Goal: Transaction & Acquisition: Purchase product/service

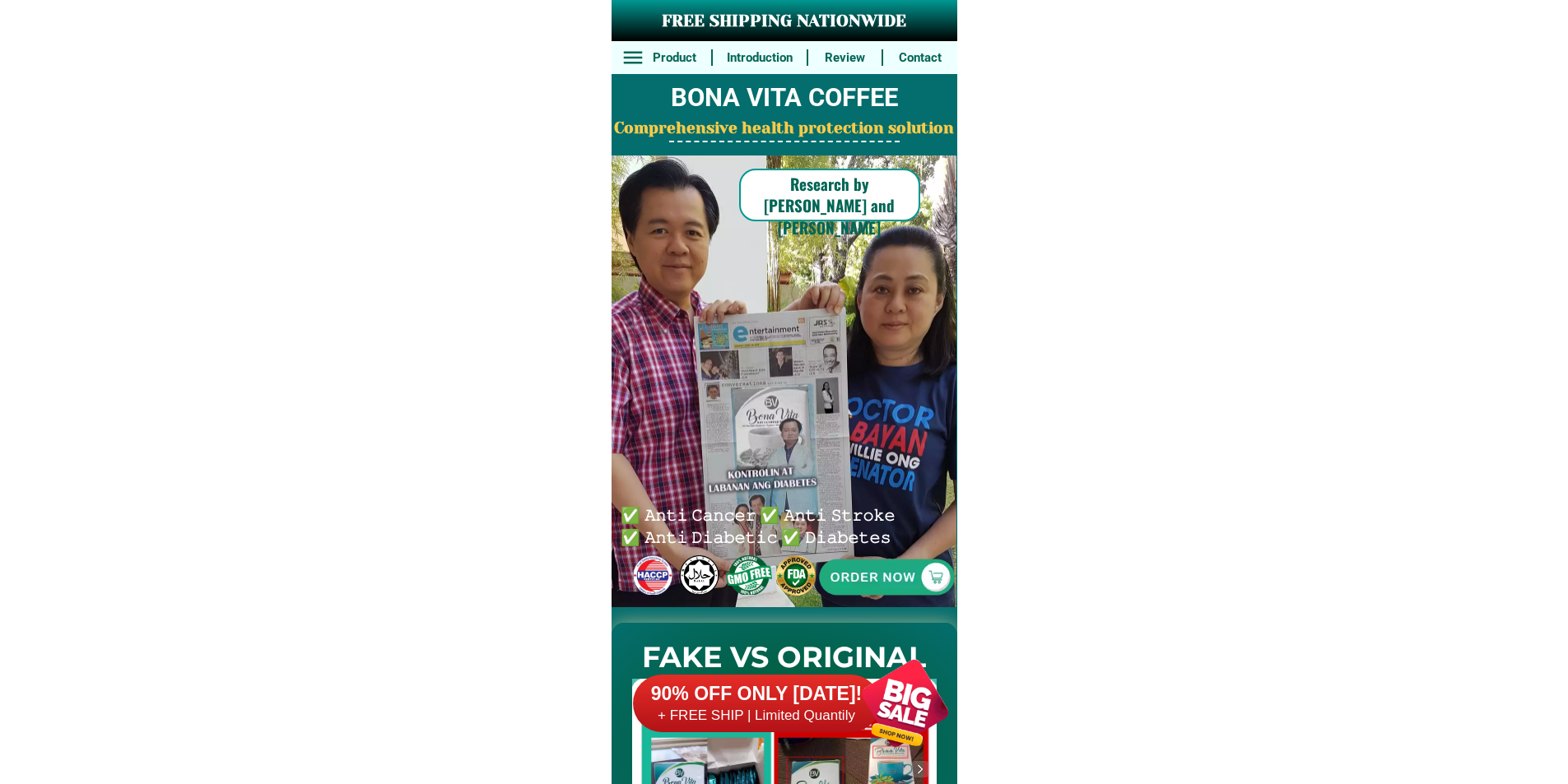
click at [864, 559] on div at bounding box center [886, 577] width 341 height 341
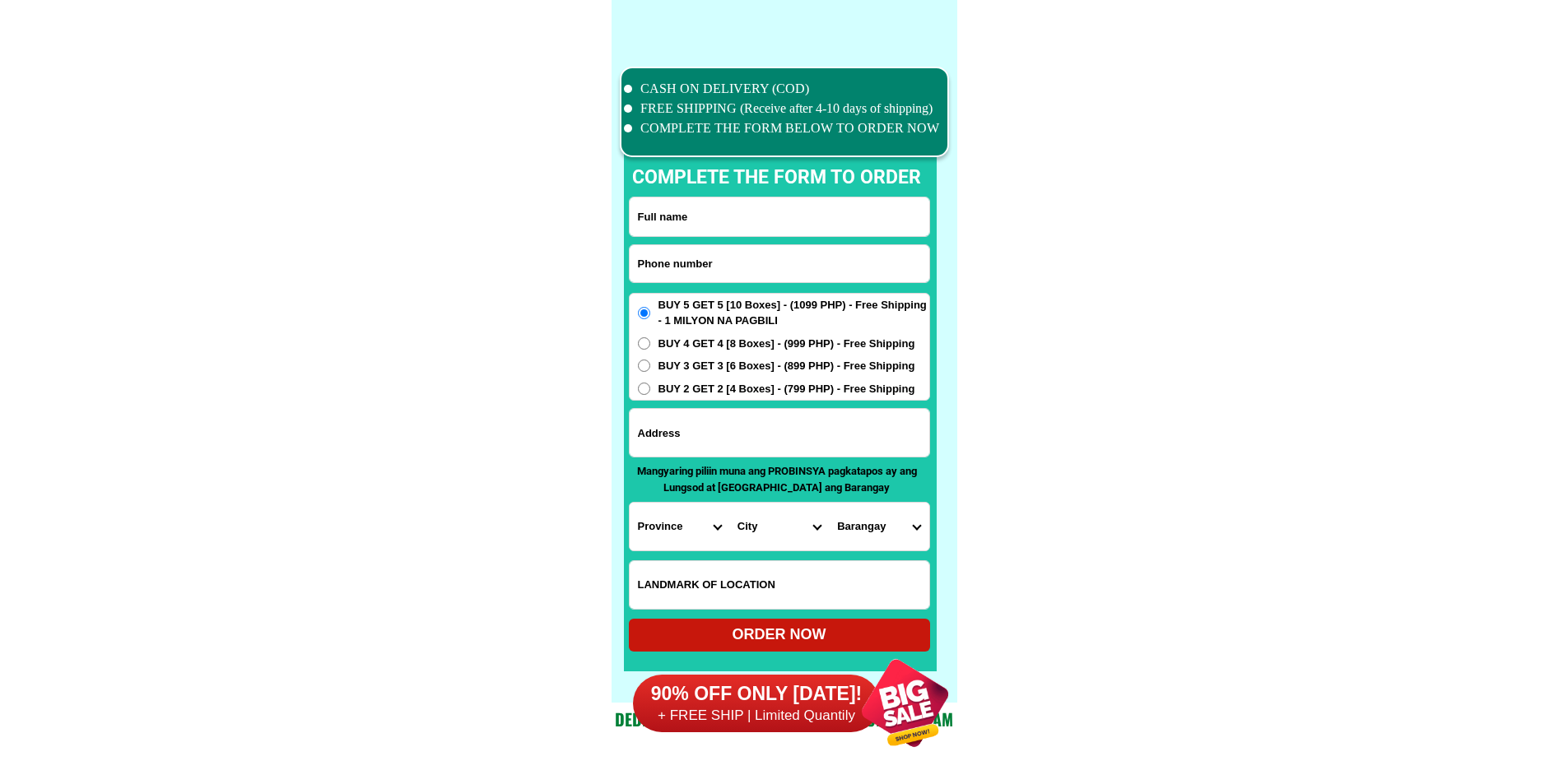
scroll to position [12791, 0]
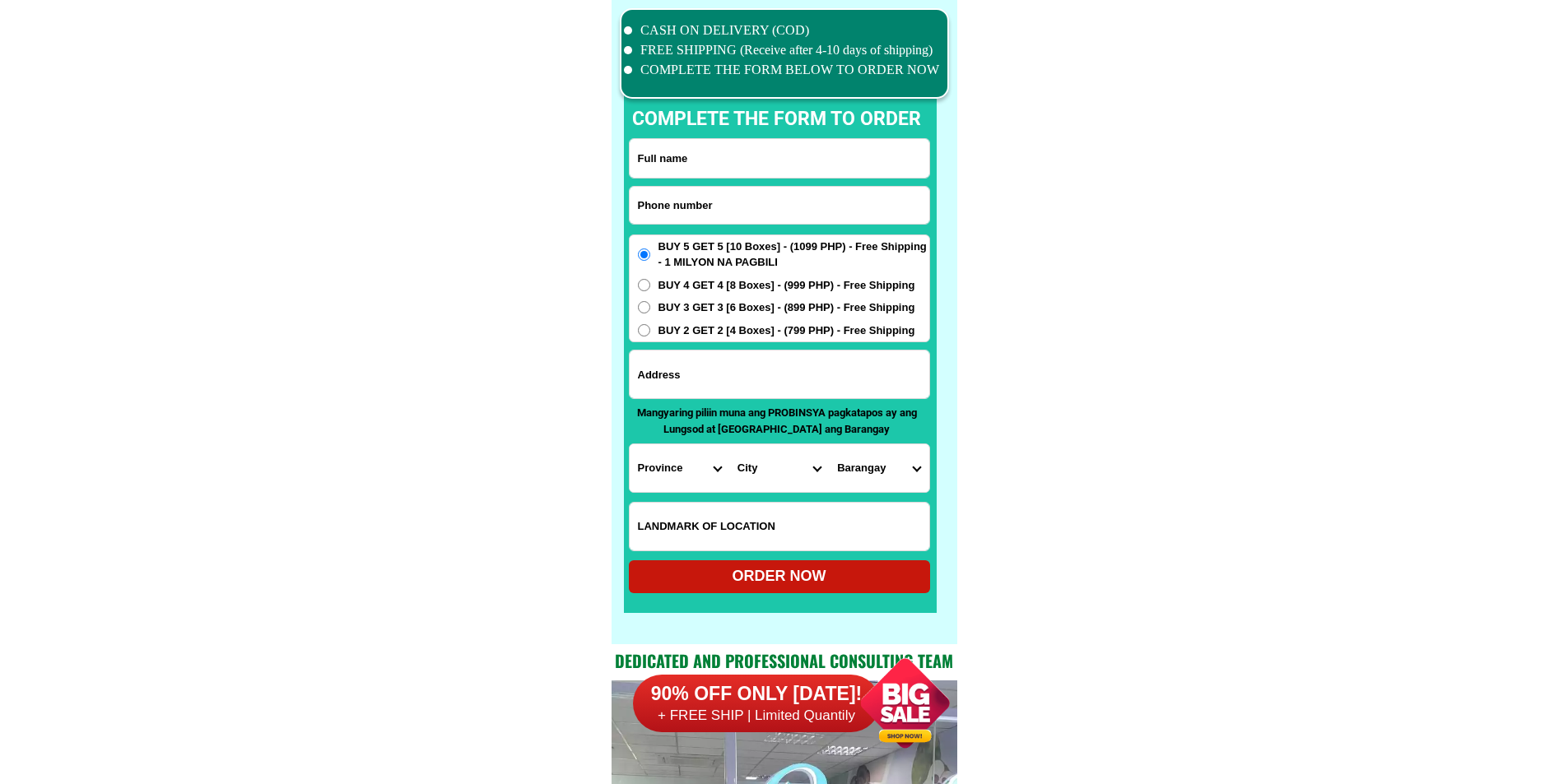
click at [721, 202] on input "Input phone_number" at bounding box center [780, 205] width 300 height 37
paste input "09813038363"
type input "09813038363"
click at [785, 157] on input "Input full_name" at bounding box center [780, 158] width 300 height 39
paste input "[PERSON_NAME] 0pena"
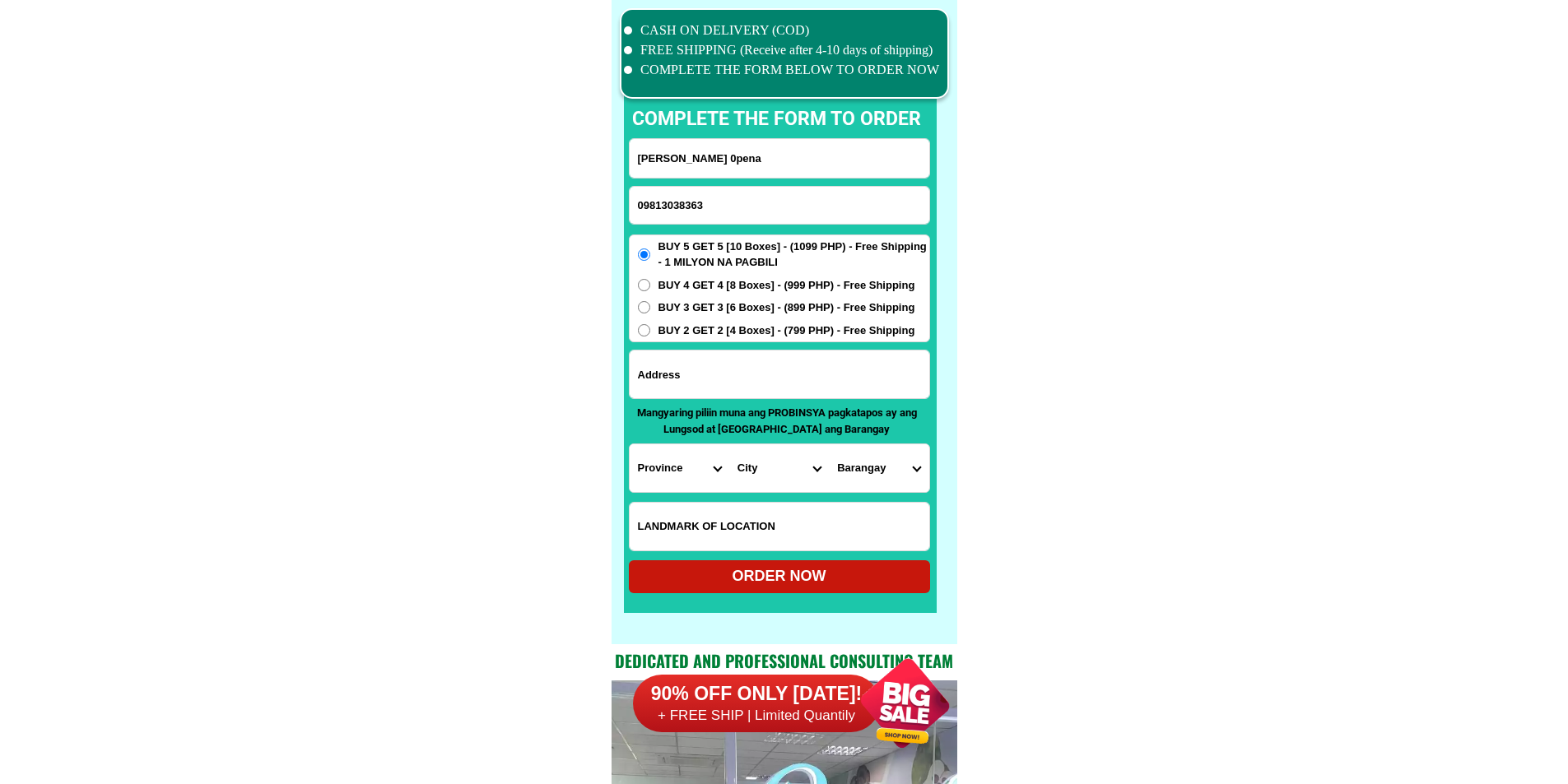
type input "[PERSON_NAME] 0pena"
click at [739, 378] on input "Input address" at bounding box center [780, 374] width 300 height 48
paste input "[PERSON_NAME] Oriental [PERSON_NAME] zone 1 along the highway. Emansite Store C…"
type input "[PERSON_NAME] Oriental [PERSON_NAME] zone 1 along the highway. Emansite Store C…"
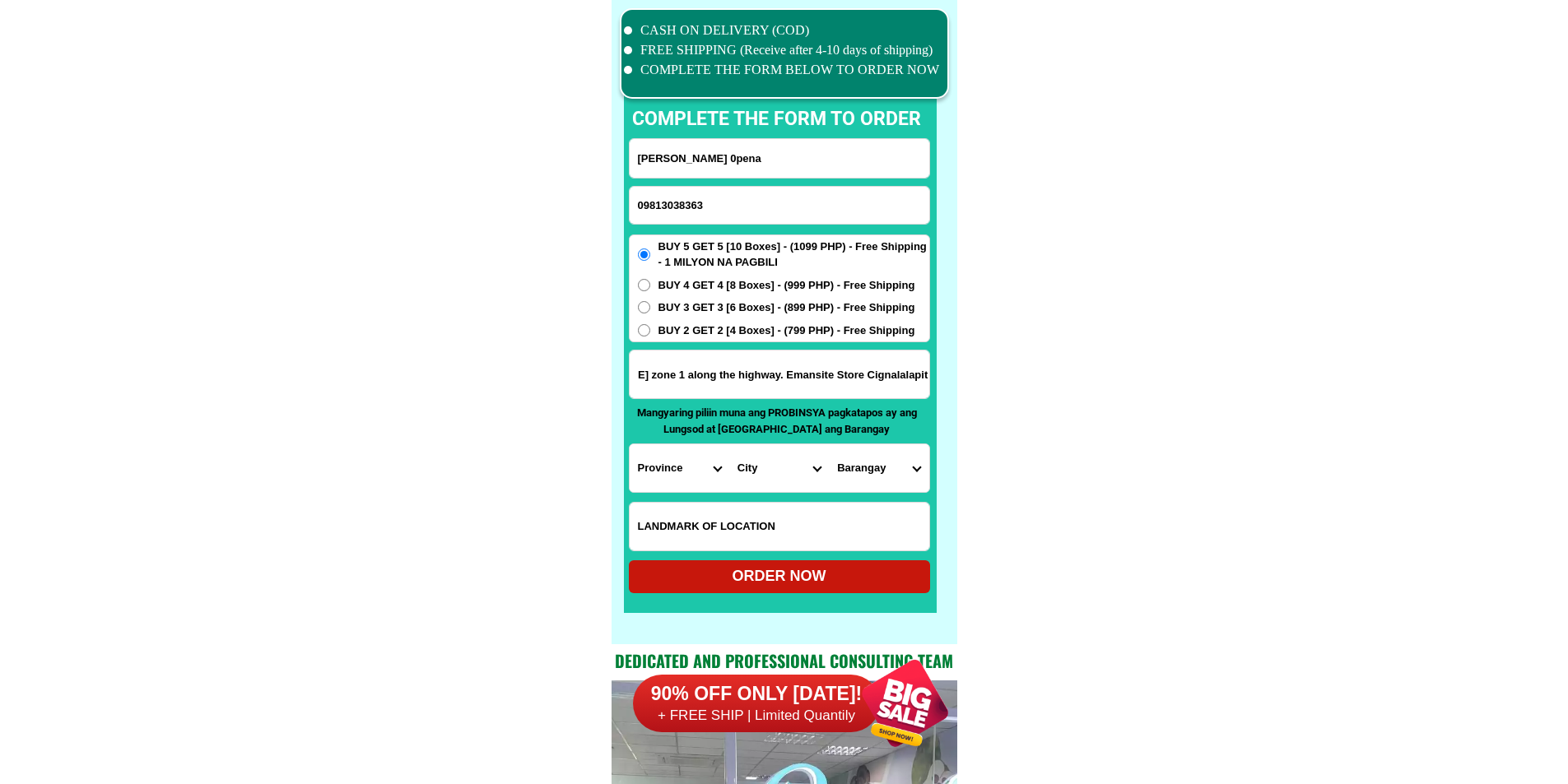
click at [747, 332] on span "BUY 2 GET 2 [4 Boxes] - (799 PHP) - Free Shipping" at bounding box center [787, 331] width 257 height 17
click at [650, 332] on input "BUY 2 GET 2 [4 Boxes] - (799 PHP) - Free Shipping" at bounding box center [644, 330] width 12 height 12
radio input "true"
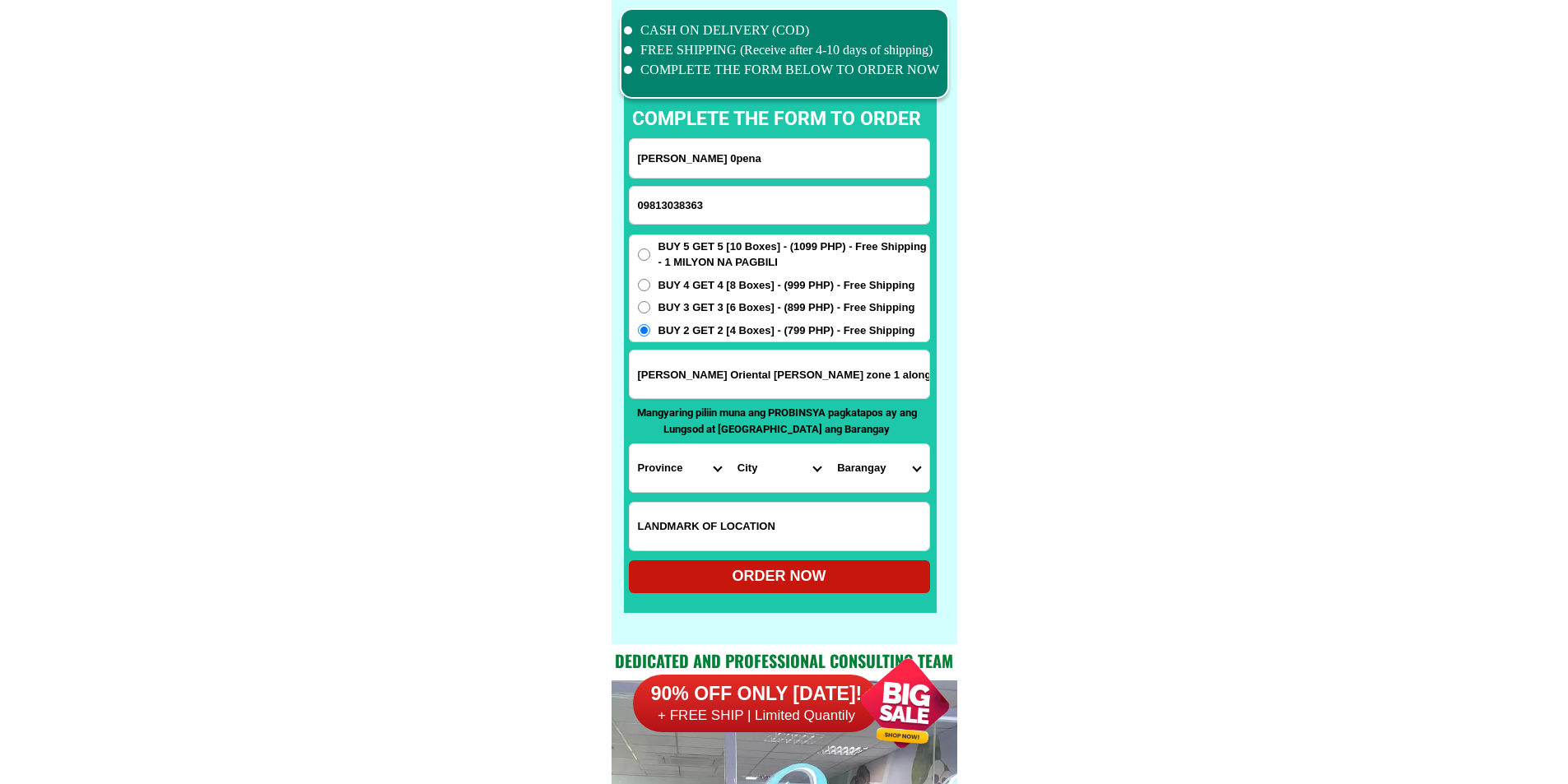
click at [687, 471] on select "Province [GEOGRAPHIC_DATA] [GEOGRAPHIC_DATA][PERSON_NAME][GEOGRAPHIC_DATA][GEOG…" at bounding box center [680, 469] width 100 height 48
select select "63_673"
click at [630, 445] on select "Province [GEOGRAPHIC_DATA] [GEOGRAPHIC_DATA][PERSON_NAME][GEOGRAPHIC_DATA][GEOG…" at bounding box center [680, 469] width 100 height 48
click at [778, 471] on select "City [PERSON_NAME] [PERSON_NAME][GEOGRAPHIC_DATA][GEOGRAPHIC_DATA]-city [GEOGRA…" at bounding box center [780, 469] width 100 height 48
select select "63_6735378"
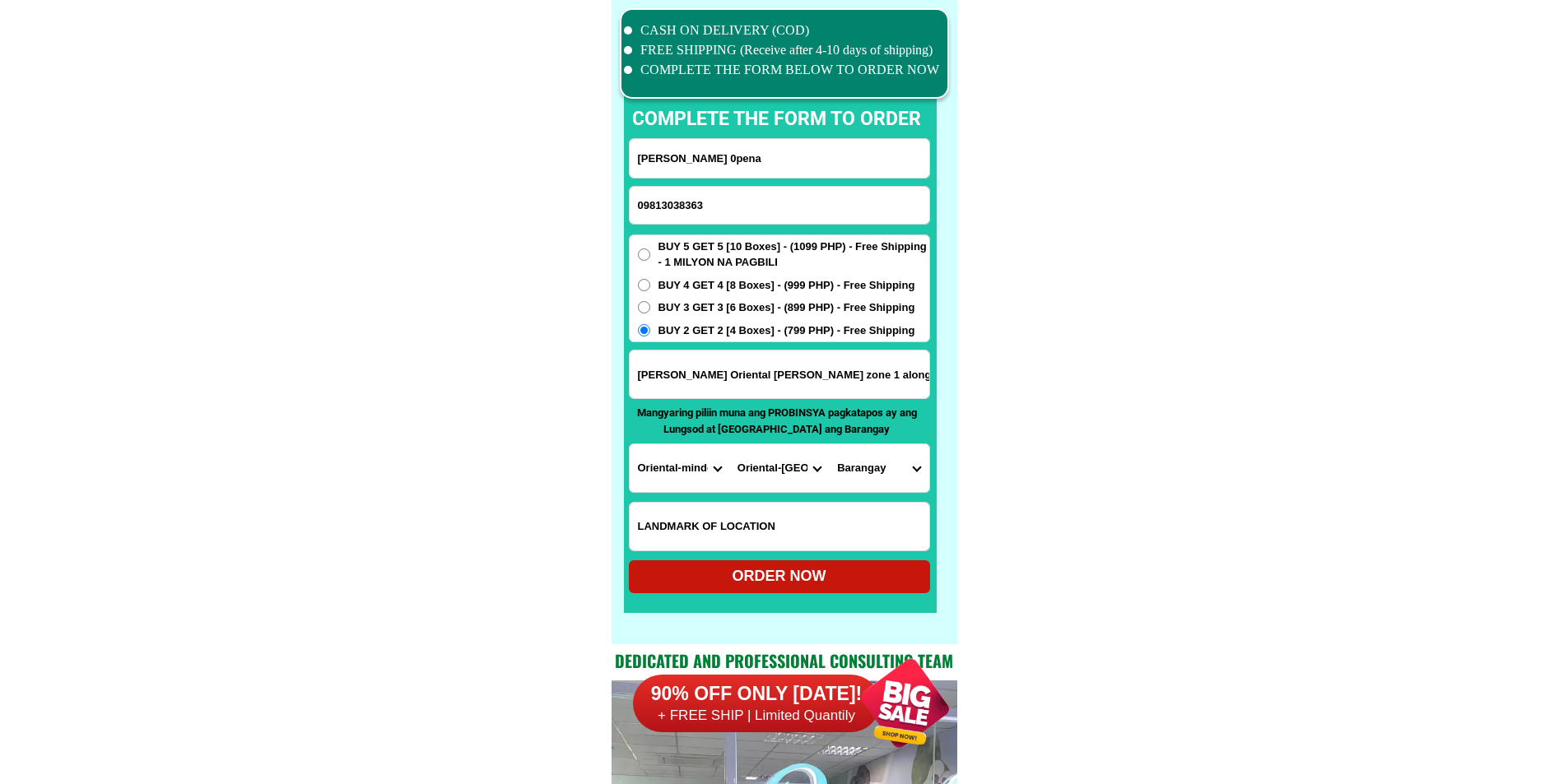
click at [730, 445] on select "City [PERSON_NAME] [PERSON_NAME][GEOGRAPHIC_DATA][GEOGRAPHIC_DATA]-city [GEOGRA…" at bounding box center [780, 469] width 100 height 48
drag, startPoint x: 889, startPoint y: 377, endPoint x: 984, endPoint y: 378, distance: 95.0
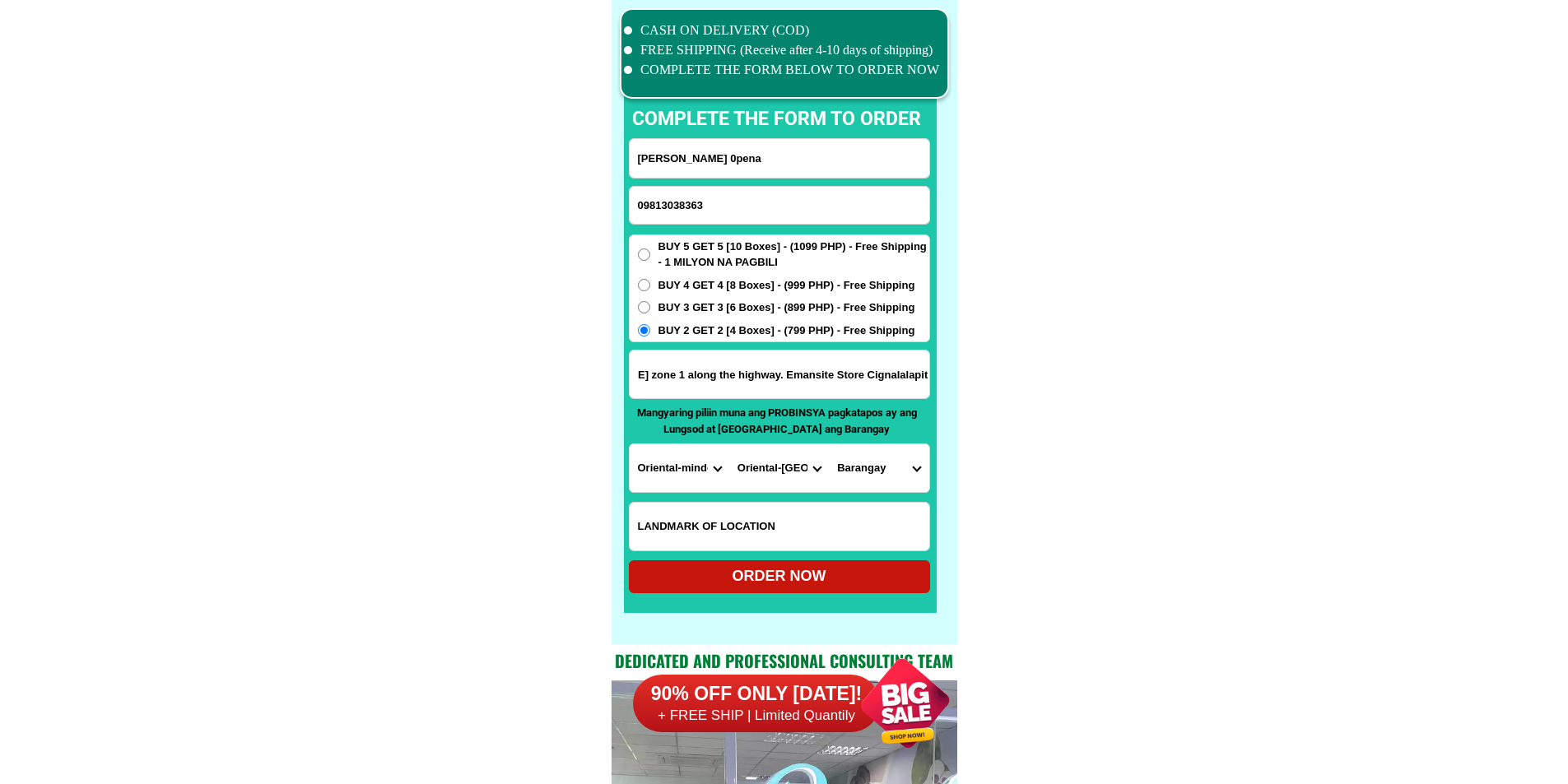
scroll to position [0, 0]
drag, startPoint x: 832, startPoint y: 381, endPoint x: 518, endPoint y: 382, distance: 314.0
click at [796, 361] on input "[PERSON_NAME] Oriental [PERSON_NAME] zone 1 along the highway. Emansite Store C…" at bounding box center [780, 374] width 300 height 48
click at [879, 458] on select "Barangay Bagsok Batong dalig Bayuin Bugtong na tuog Calocmoy [PERSON_NAME] Happ…" at bounding box center [879, 469] width 100 height 48
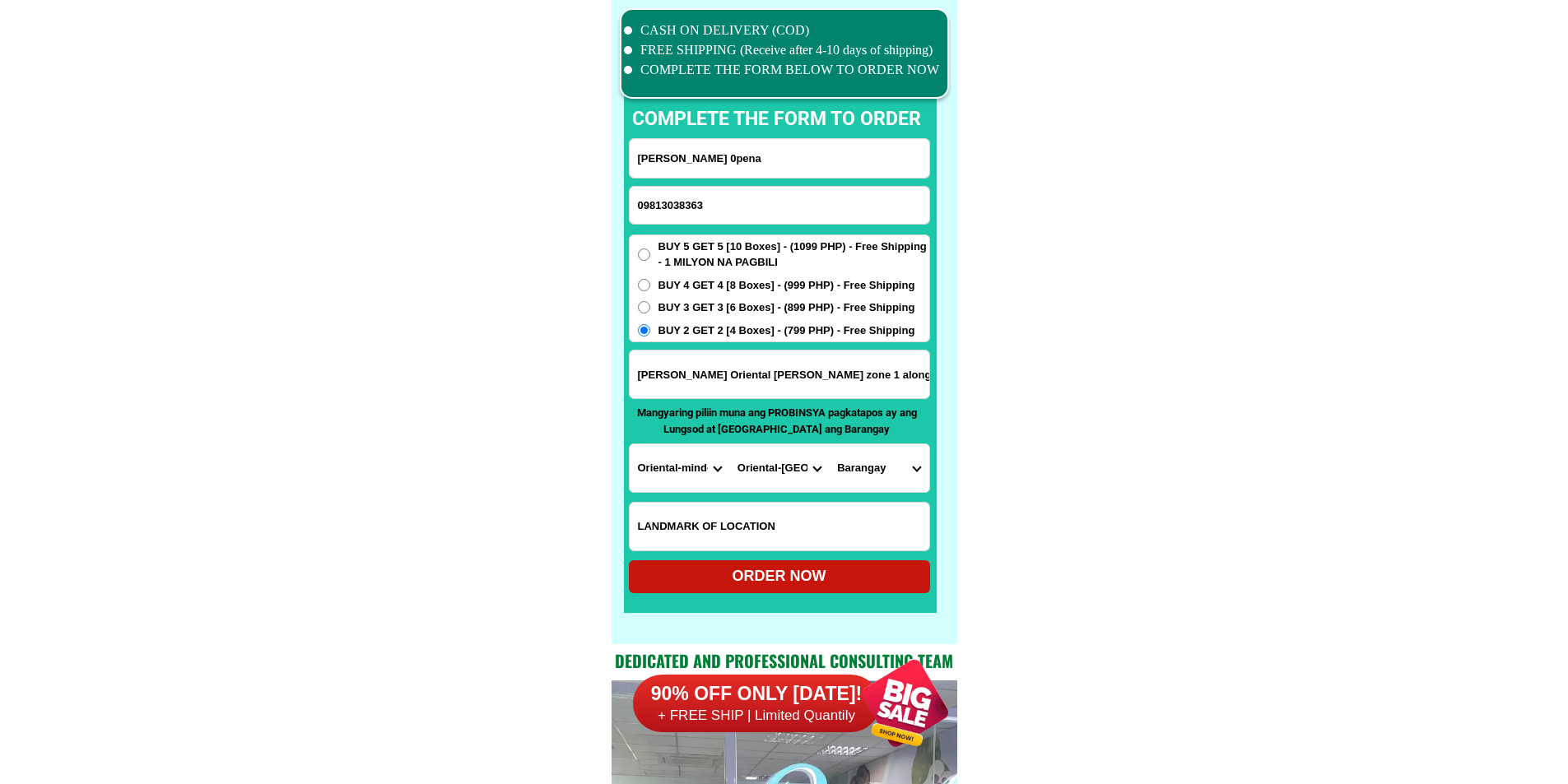
select select "63_67353784960"
click at [829, 445] on select "Barangay Bagsok Batong dalig Bayuin Bugtong na tuog Calocmoy [PERSON_NAME] Happ…" at bounding box center [879, 469] width 100 height 48
click at [836, 572] on div "ORDER NOW" at bounding box center [780, 576] width 302 height 22
type input "[PERSON_NAME] Oriental [PERSON_NAME] zone 1 along the highway. Emansite Store C…"
radio input "true"
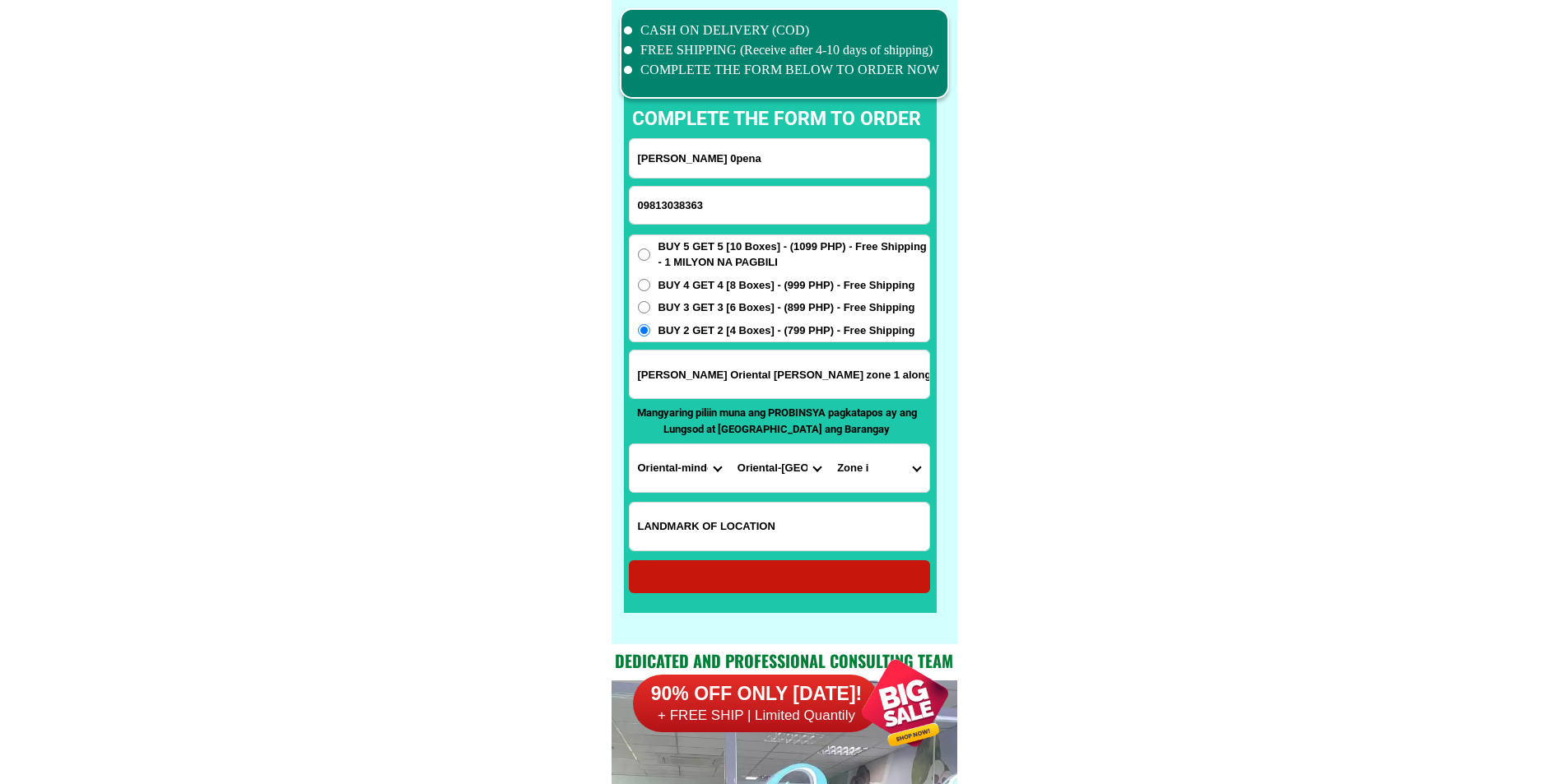
radio input "true"
click at [747, 212] on input "09813038363" at bounding box center [780, 205] width 300 height 37
paste input "[PERSON_NAME] Oriental [PERSON_NAME] zone 1 along the highway. Emansite Store C…"
type input "[PERSON_NAME] Oriental [PERSON_NAME] zone 1 along the highway. Emansite Store C…"
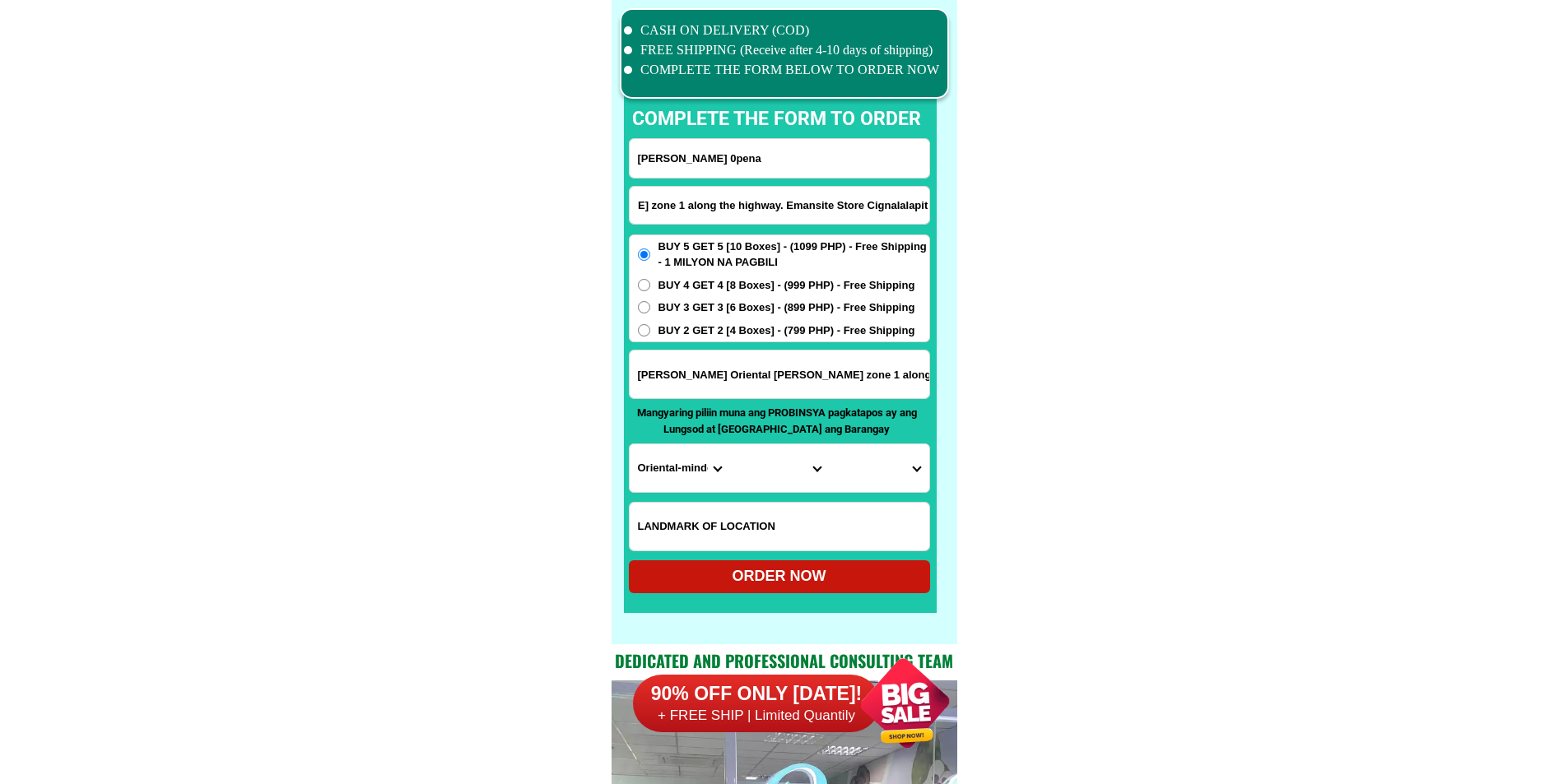
click at [762, 369] on input "[PERSON_NAME] Oriental [PERSON_NAME] zone 1 along the highway. Emansite Store C…" at bounding box center [780, 374] width 300 height 48
paste input "[PERSON_NAME] Oriental [PERSON_NAME] zone 1 along the highway. Emansite Store C…"
type input "[PERSON_NAME] Oriental [PERSON_NAME] zone 1 along the highway. Emansite Store C…"
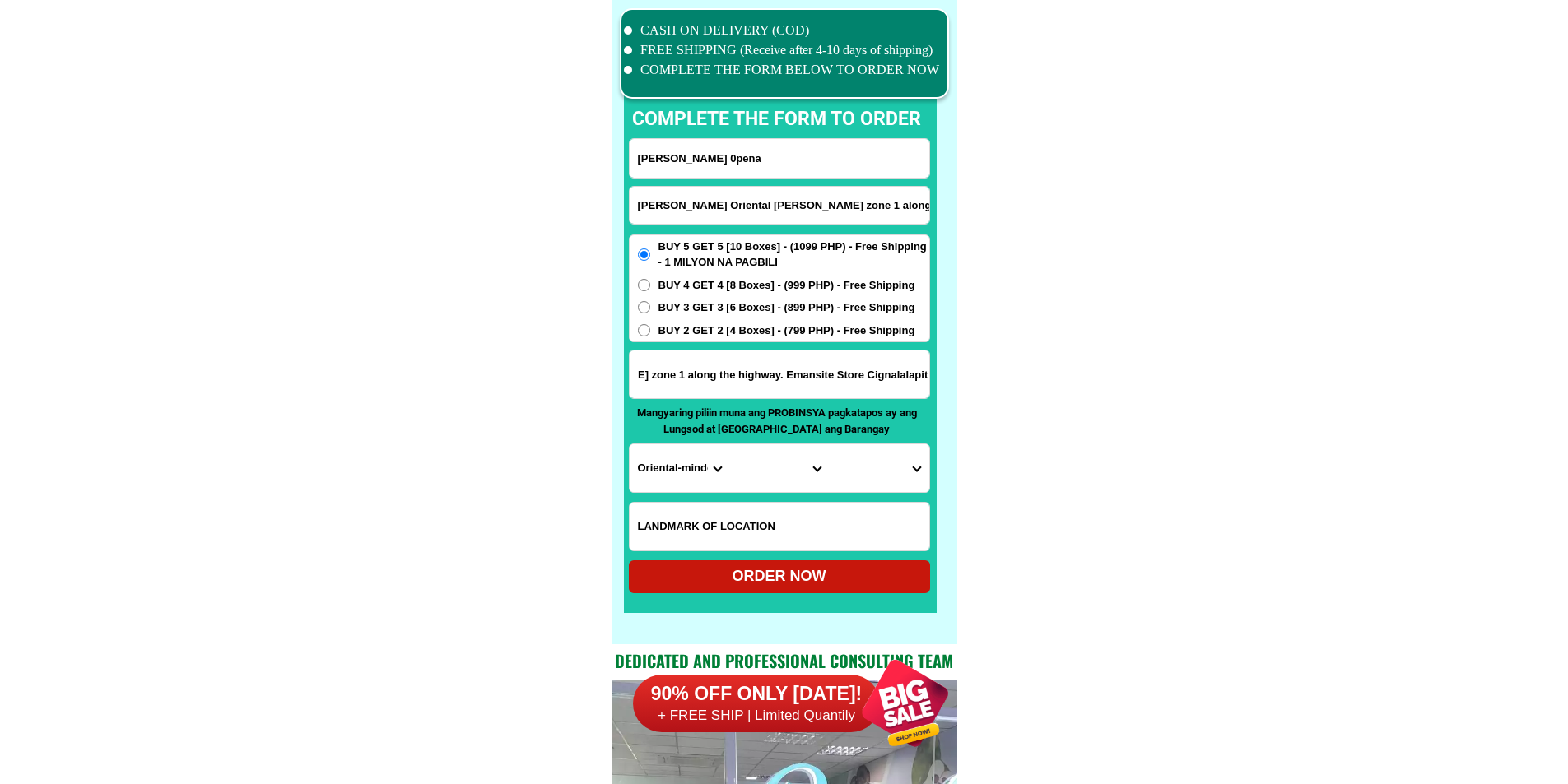
click at [848, 165] on input "Input full_name" at bounding box center [780, 158] width 300 height 39
paste input "09813038363"
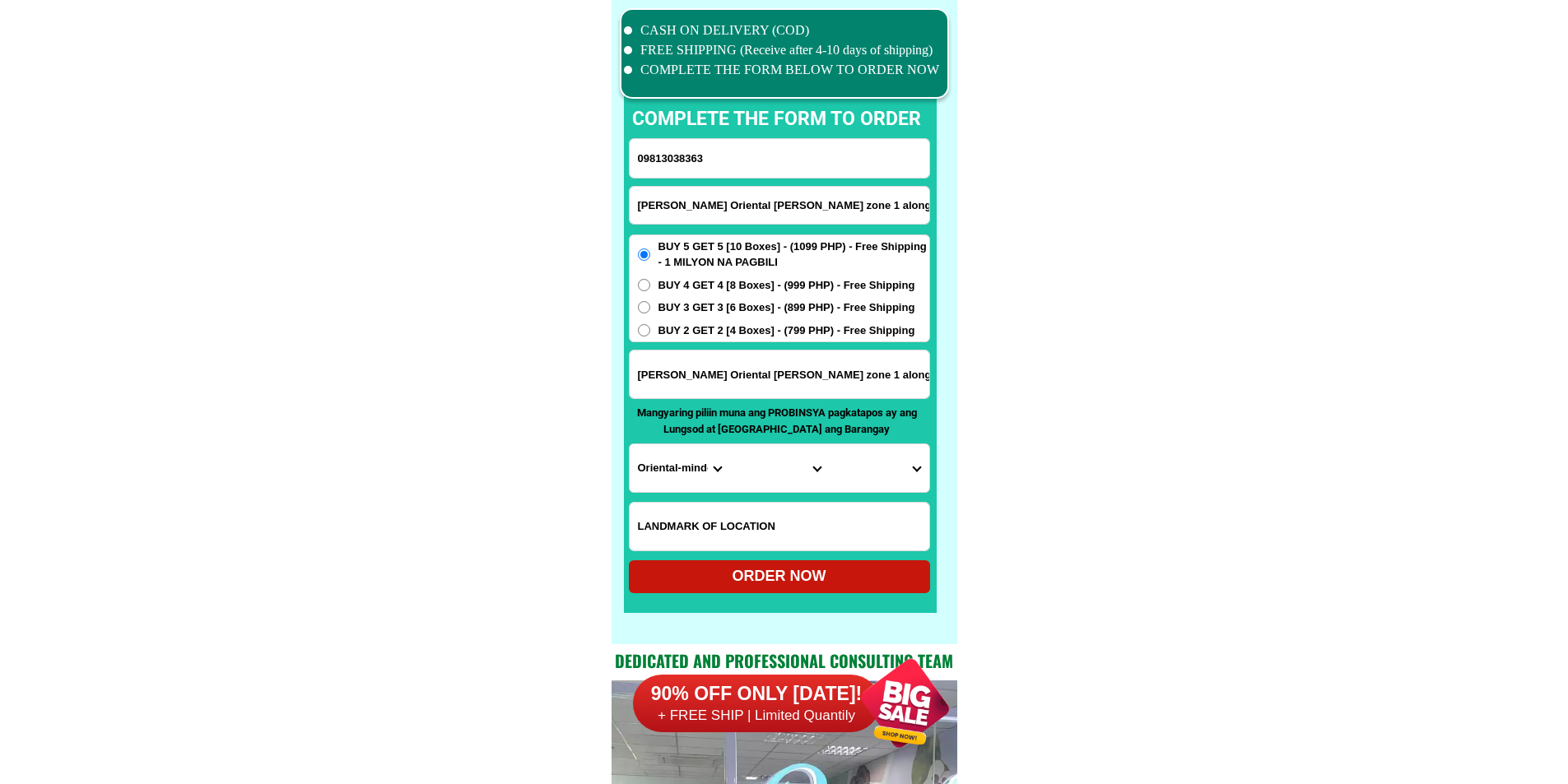
type input "09813038363"
click at [736, 200] on input "[PERSON_NAME] Oriental [PERSON_NAME] zone 1 along the highway. Emansite Store C…" at bounding box center [780, 205] width 300 height 37
paste input "09813038363"
click at [739, 153] on input "09813038363" at bounding box center [780, 158] width 300 height 39
click at [736, 202] on input "09813038363" at bounding box center [780, 205] width 300 height 37
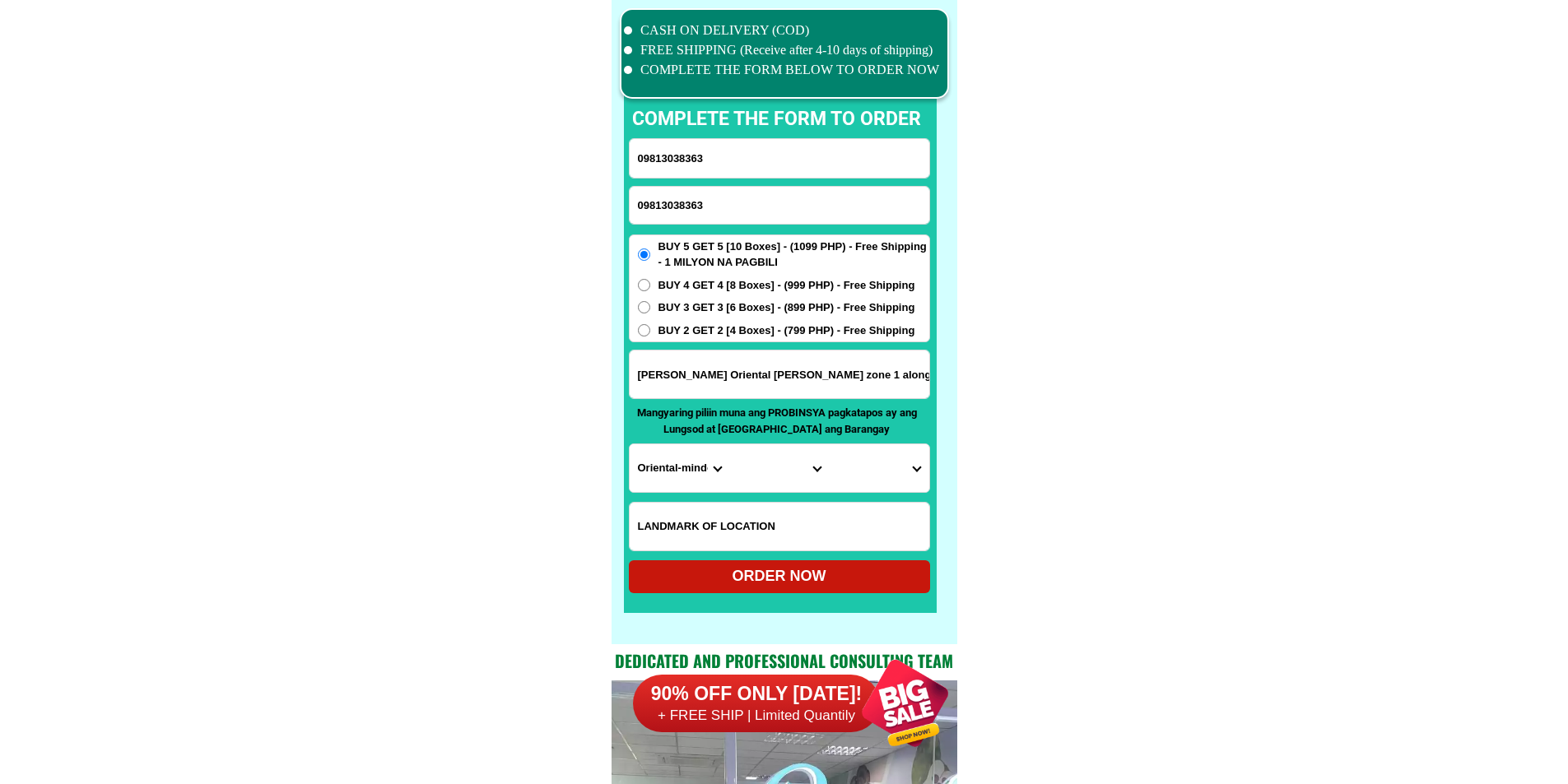
type input "09813038363"
click at [807, 154] on input "09813038363" at bounding box center [780, 158] width 300 height 39
paste input "[PERSON_NAME] 0pena"
type input "[PERSON_NAME] 0pena"
click at [690, 334] on span "BUY 2 GET 2 [4 Boxes] - (799 PHP) - Free Shipping" at bounding box center [787, 331] width 257 height 17
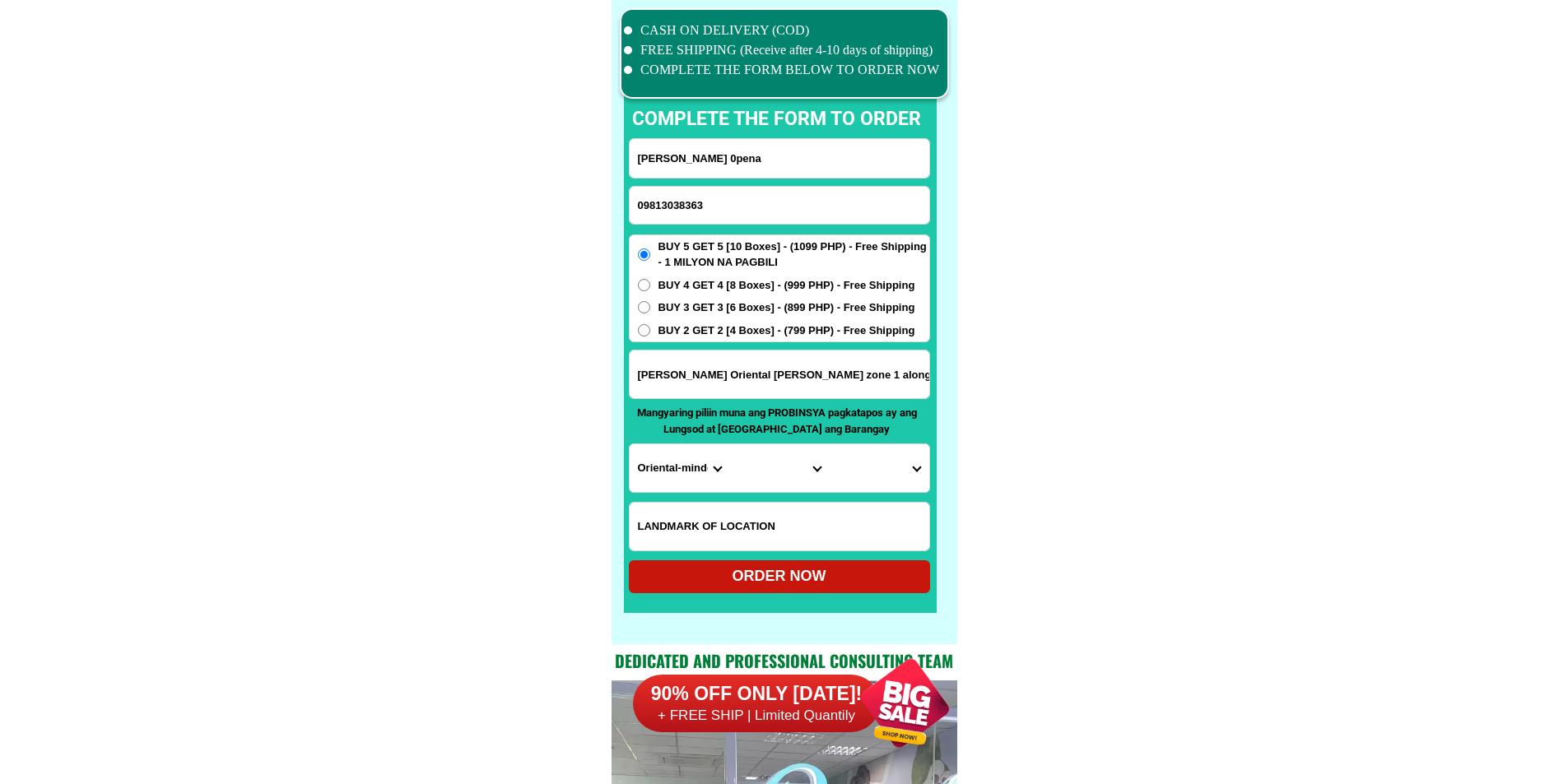
click at [650, 334] on input "BUY 2 GET 2 [4 Boxes] - (799 PHP) - Free Shipping" at bounding box center [644, 330] width 12 height 12
radio input "true"
click at [682, 470] on select "Province [GEOGRAPHIC_DATA] [GEOGRAPHIC_DATA][PERSON_NAME][GEOGRAPHIC_DATA][GEOG…" at bounding box center [680, 469] width 100 height 48
select select "63_673"
drag, startPoint x: 1115, startPoint y: 476, endPoint x: 1090, endPoint y: 481, distance: 25.5
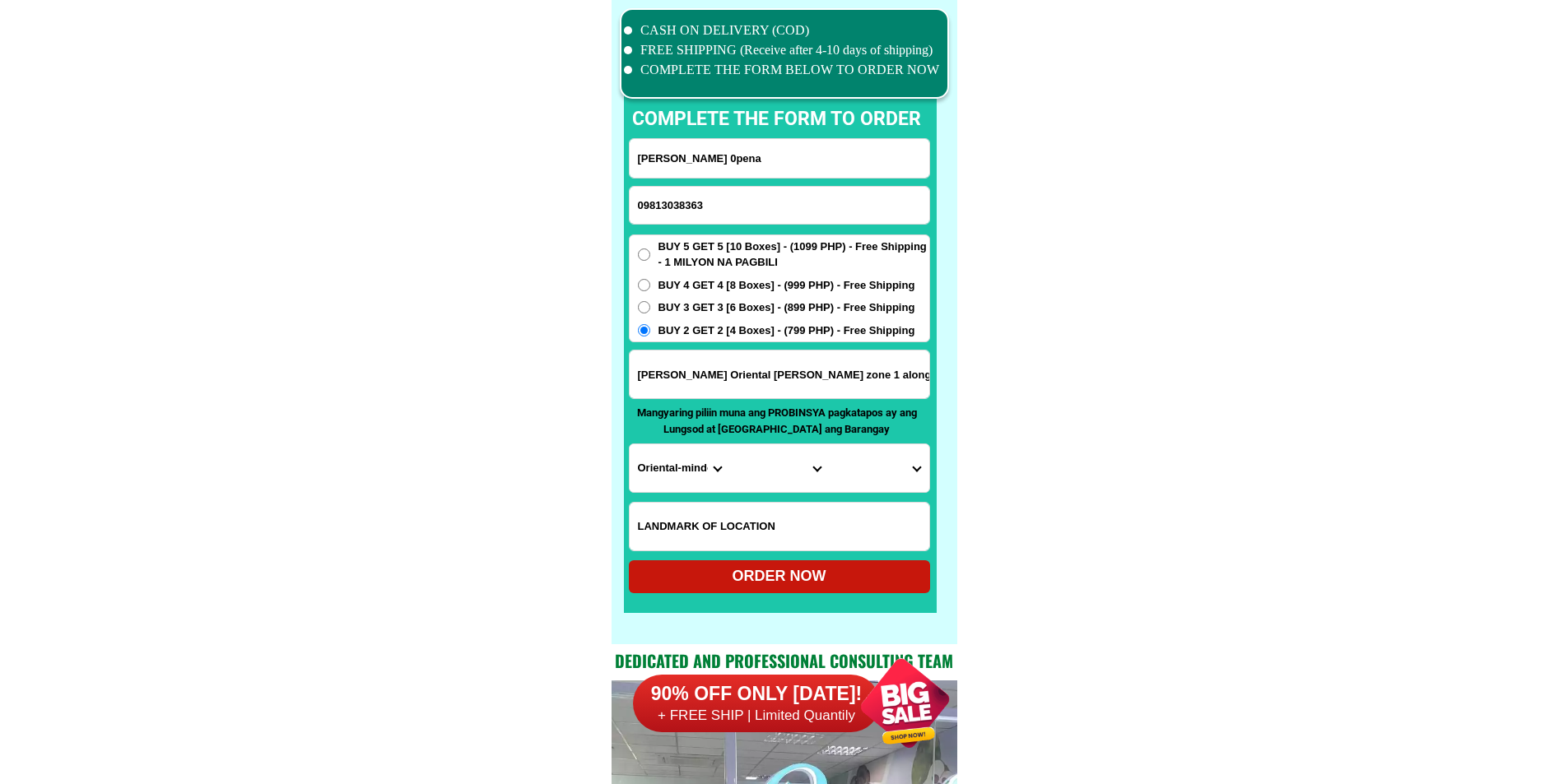
click at [778, 480] on select "City [PERSON_NAME] [PERSON_NAME][GEOGRAPHIC_DATA][GEOGRAPHIC_DATA]-city [GEOGRA…" at bounding box center [780, 469] width 100 height 48
select select "63_6735378"
click at [730, 445] on select "City [PERSON_NAME] [PERSON_NAME][GEOGRAPHIC_DATA][GEOGRAPHIC_DATA]-city [GEOGRA…" at bounding box center [780, 469] width 100 height 48
click at [867, 471] on select "Barangay Bagsok Batong dalig Bayuin Bugtong na tuog Calocmoy [PERSON_NAME] Happ…" at bounding box center [879, 469] width 100 height 48
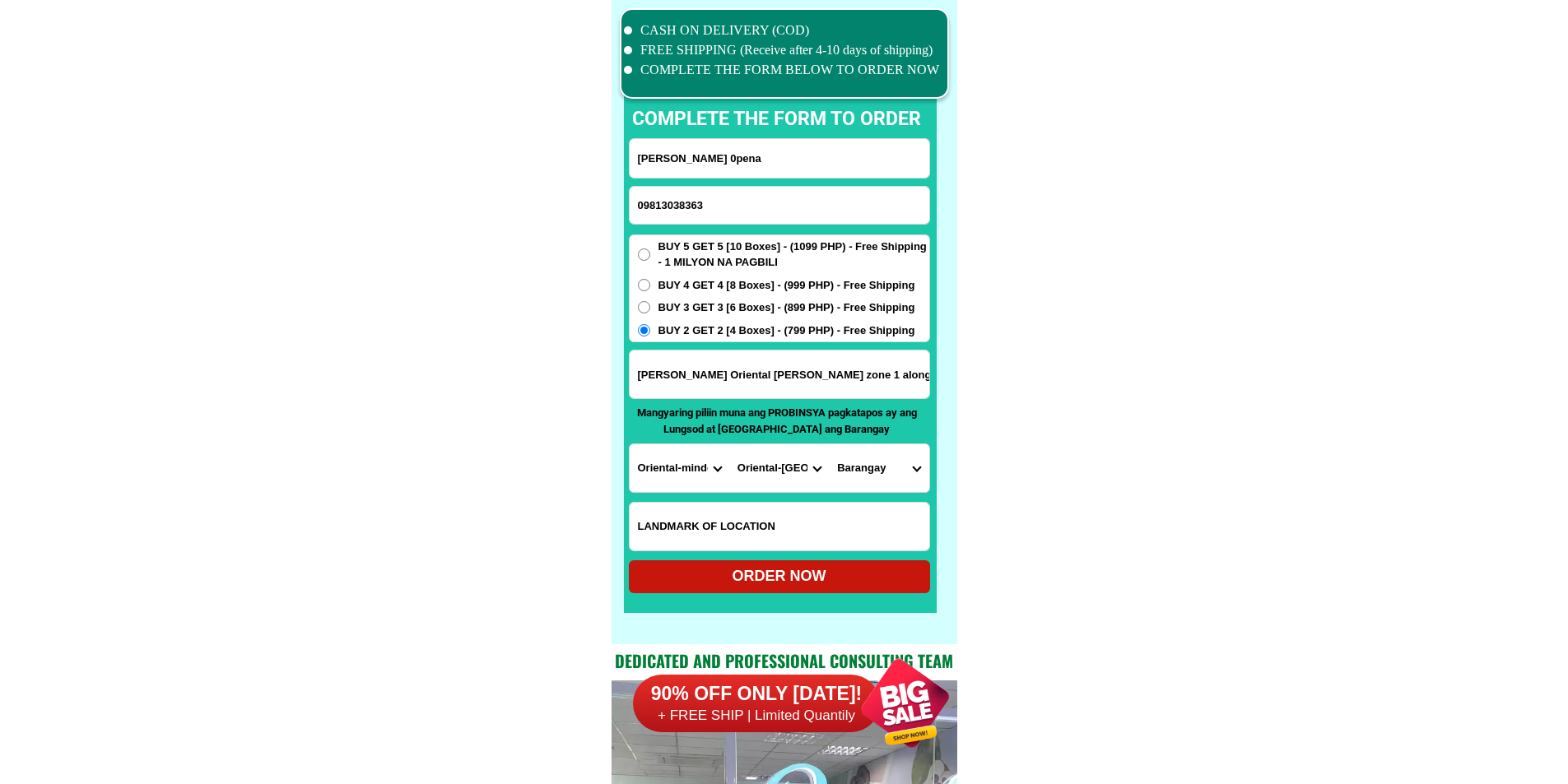
select select "63_67353784960"
click at [829, 445] on select "Barangay Bagsok Batong dalig Bayuin Bugtong na tuog Calocmoy [PERSON_NAME] Happ…" at bounding box center [879, 469] width 100 height 48
click at [793, 564] on div "ORDER NOW" at bounding box center [780, 577] width 302 height 33
type input "[PERSON_NAME] Oriental [PERSON_NAME] zone 1 along the highway. Emansite Store C…"
radio input "true"
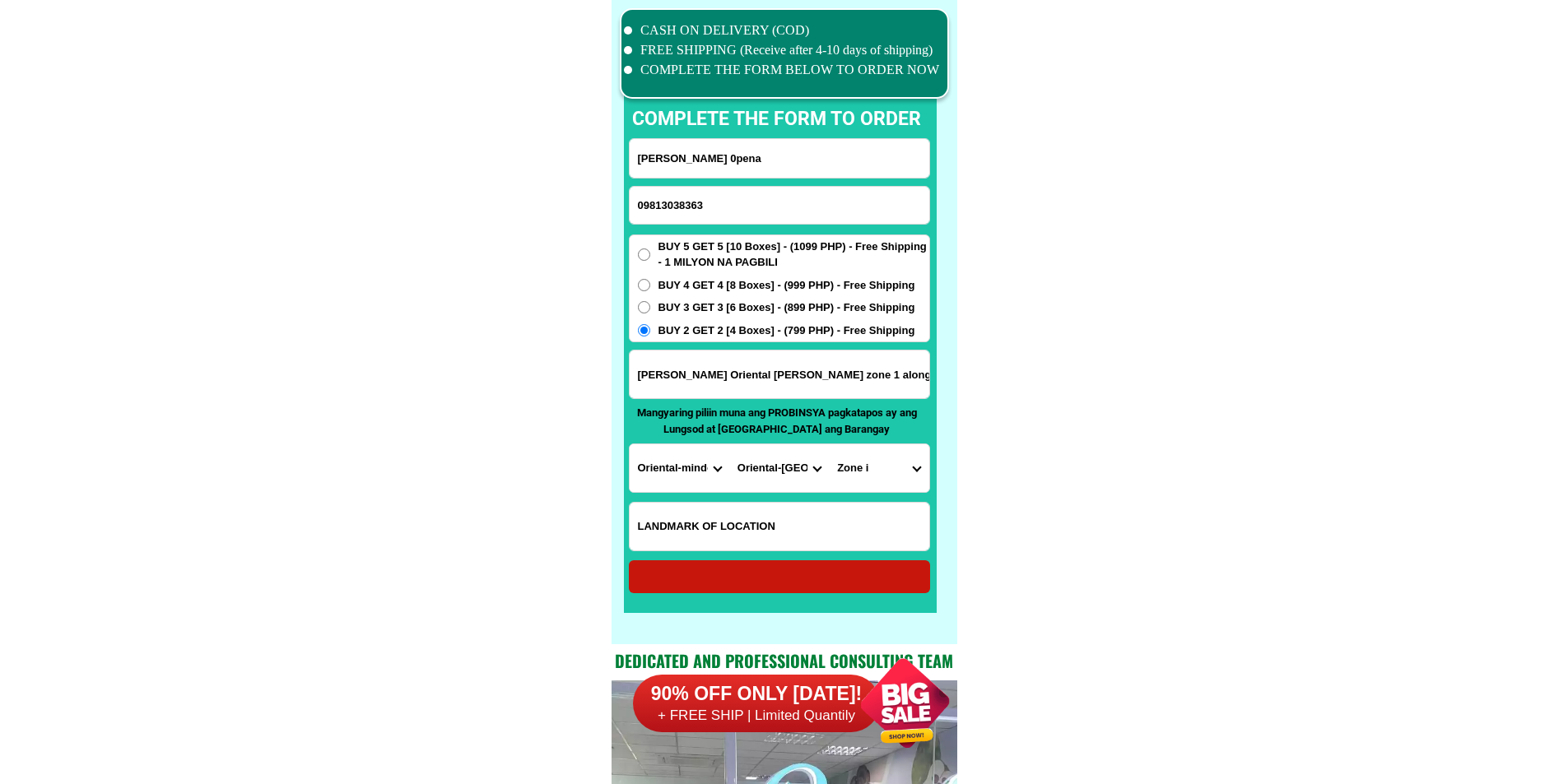
radio input "true"
click at [702, 215] on input "Input phone_number" at bounding box center [780, 205] width 300 height 37
paste input "09659337639"
type input "09659337639"
click at [711, 183] on form "[PERSON_NAME] 0pena 09659337639 ORDER NOW [PERSON_NAME][GEOGRAPHIC_DATA][PERSON…" at bounding box center [780, 366] width 302 height 455
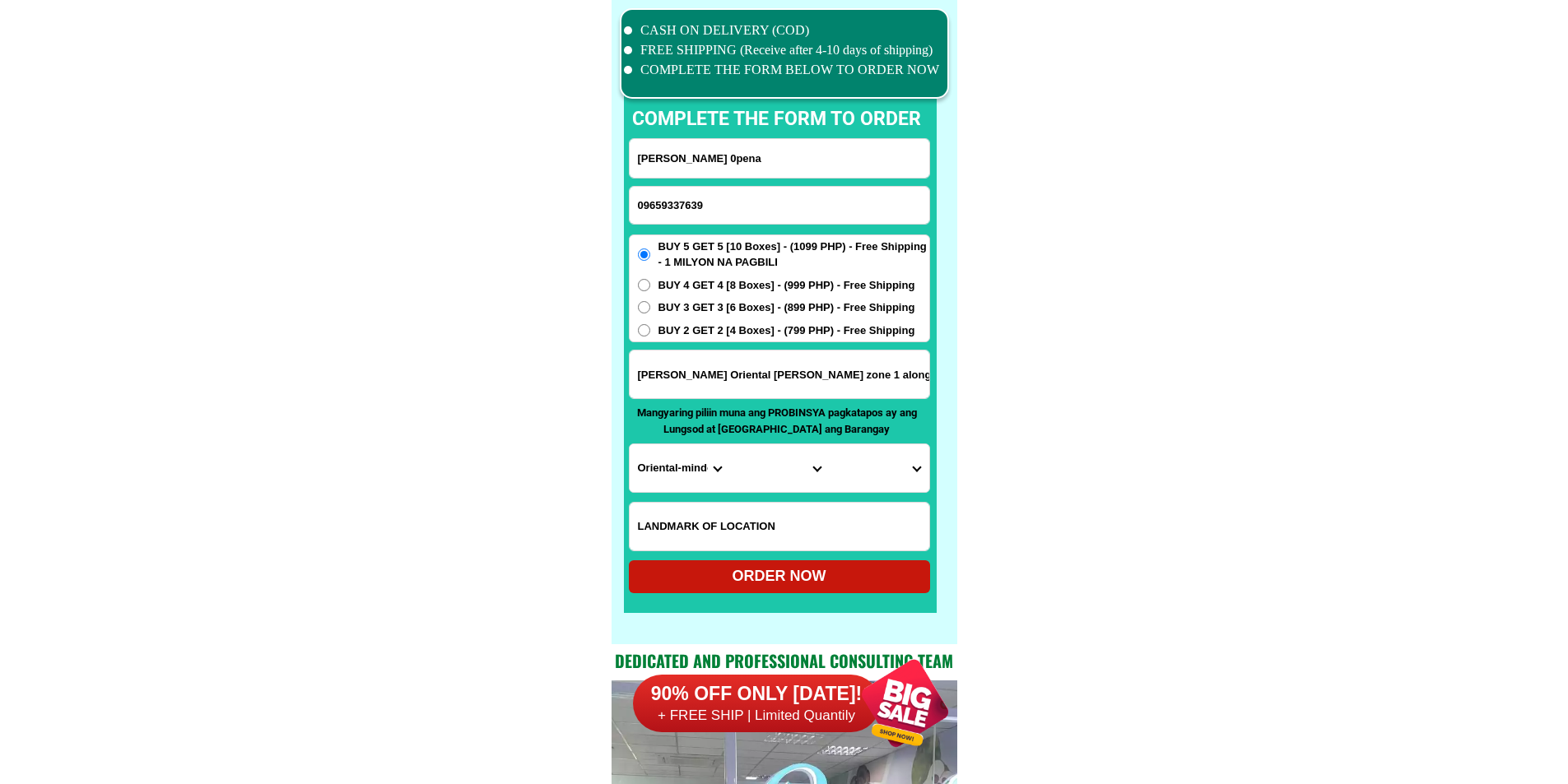
click at [715, 153] on input "[PERSON_NAME] 0pena" at bounding box center [780, 158] width 300 height 39
paste input "[PERSON_NAME]"
type input "[PERSON_NAME]"
click at [808, 339] on div "BUY 5 GET 5 [10 Boxes] - (1099 PHP) - Free Shipping - 1 MILYON NA PAGBILI BUY 4…" at bounding box center [780, 288] width 302 height 108
click at [767, 342] on form "[PERSON_NAME] 09659337639 ORDER NOW [PERSON_NAME][GEOGRAPHIC_DATA][PERSON_NAME]…" at bounding box center [780, 366] width 302 height 455
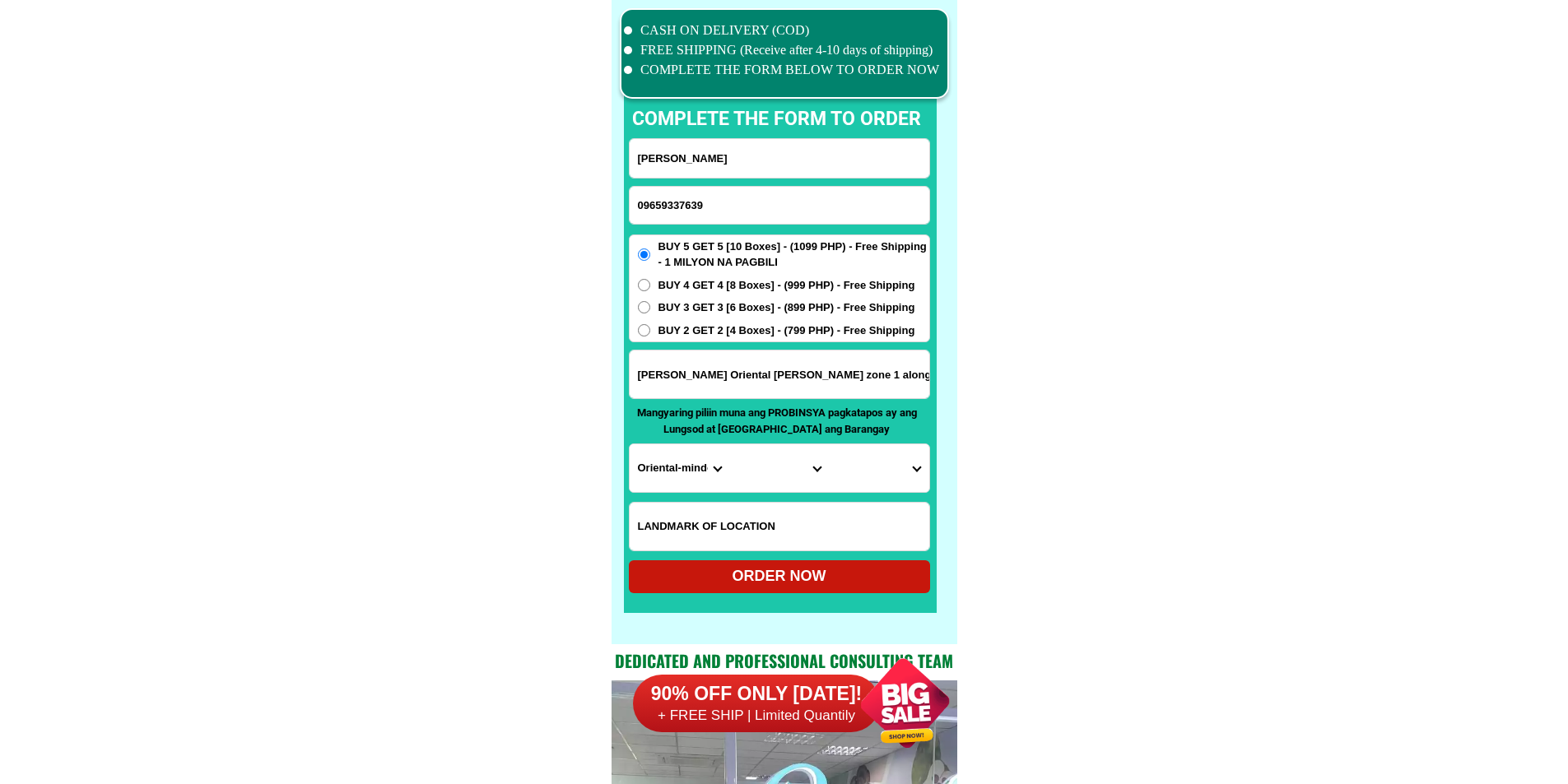
click at [771, 318] on div "BUY 5 GET 5 [10 Boxes] - (1099 PHP) - Free Shipping - 1 MILYON NA PAGBILI BUY 4…" at bounding box center [780, 288] width 302 height 108
click at [769, 342] on form "[PERSON_NAME] 09659337639 ORDER NOW [PERSON_NAME][GEOGRAPHIC_DATA][PERSON_NAME]…" at bounding box center [780, 366] width 302 height 455
click at [767, 332] on span "BUY 2 GET 2 [4 Boxes] - (799 PHP) - Free Shipping" at bounding box center [787, 331] width 257 height 17
click at [650, 332] on input "BUY 2 GET 2 [4 Boxes] - (799 PHP) - Free Shipping" at bounding box center [644, 330] width 12 height 12
radio input "true"
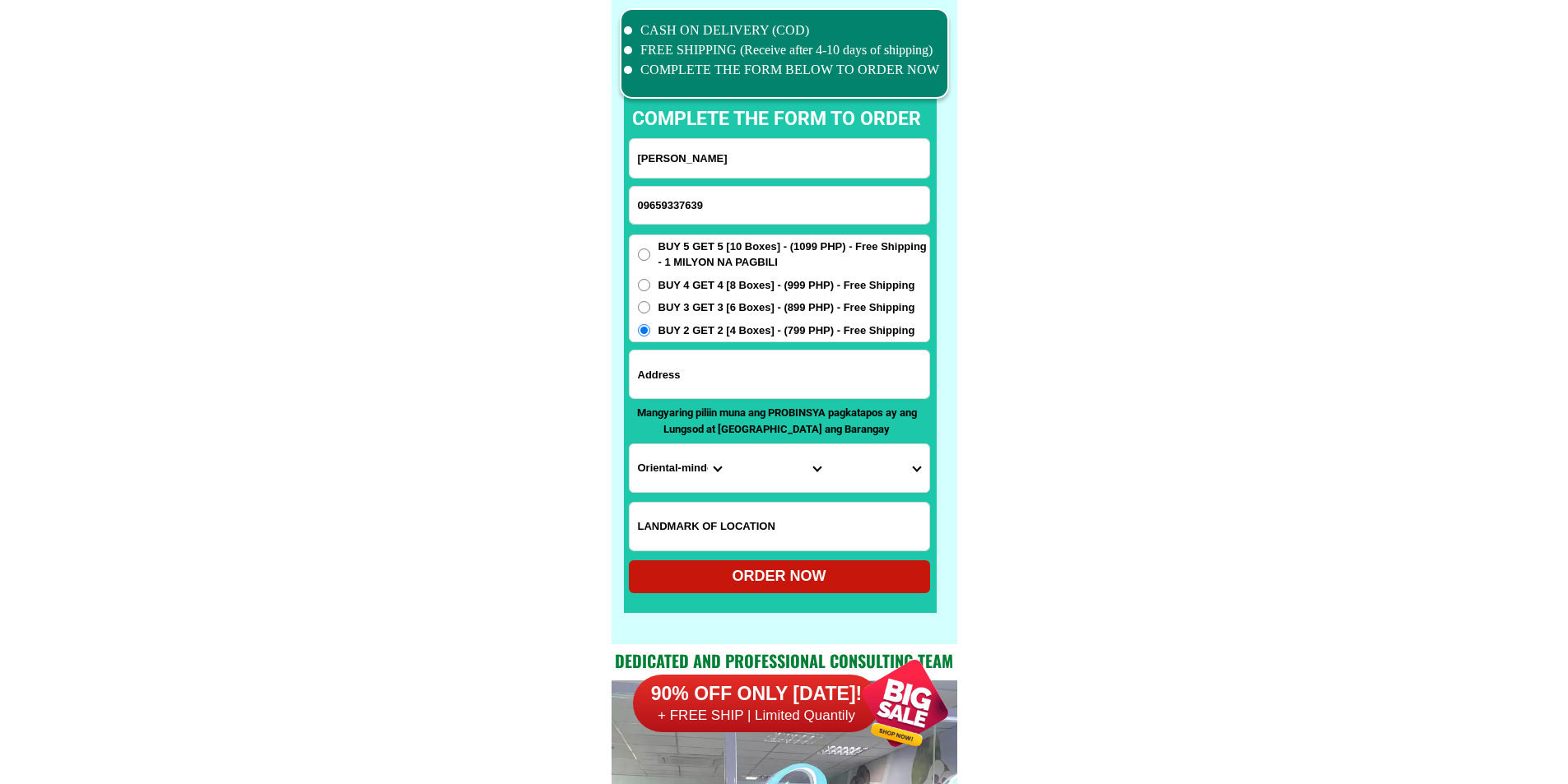
click at [745, 386] on input "Input address" at bounding box center [780, 374] width 300 height 48
paste input "purok 2 Brgy Tubi- Allah Surallah South Cotabato"
type input "purok 2 Brgy Tubi- Allah Surallah South Cotabato"
click at [655, 484] on select "Province [GEOGRAPHIC_DATA] [GEOGRAPHIC_DATA][PERSON_NAME][GEOGRAPHIC_DATA][GEOG…" at bounding box center [680, 469] width 100 height 48
select select "63_995"
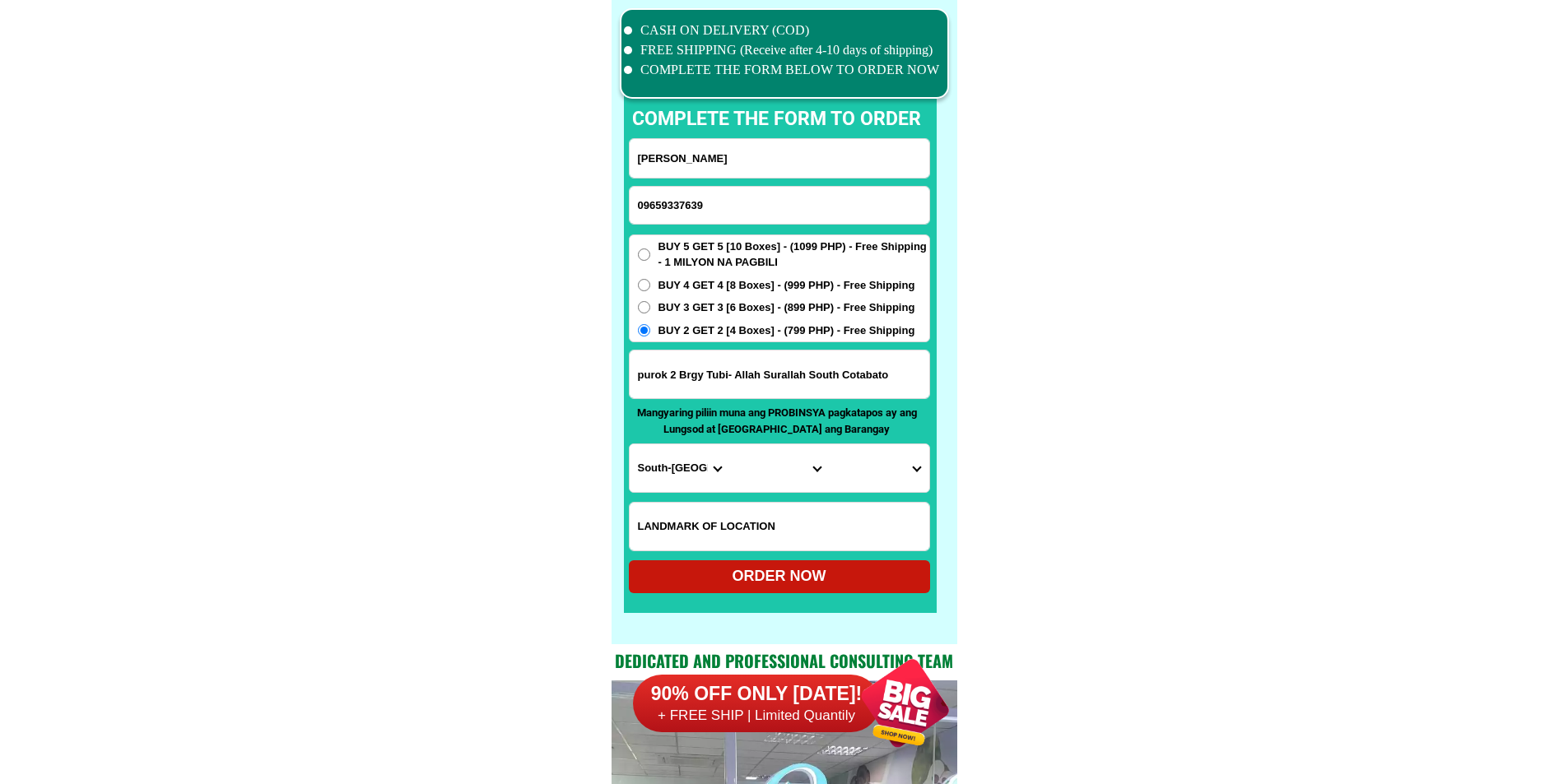
click at [777, 467] on select "City General-[GEOGRAPHIC_DATA]-city [GEOGRAPHIC_DATA]-[GEOGRAPHIC_DATA]-[GEOGRA…" at bounding box center [780, 469] width 100 height 48
select select "63_9955613"
drag, startPoint x: 1042, startPoint y: 513, endPoint x: 924, endPoint y: 518, distance: 118.1
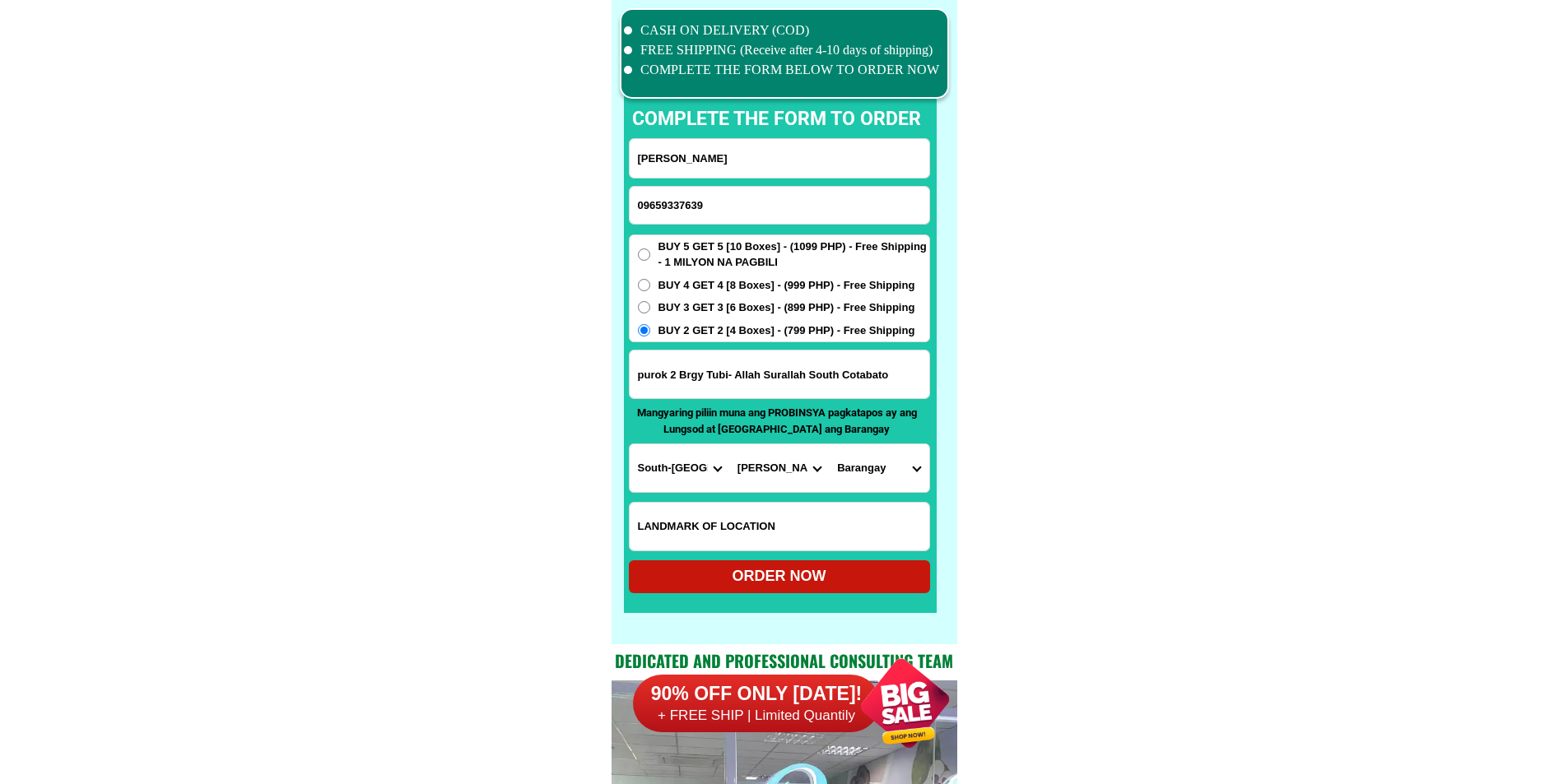
click at [863, 472] on select "Barangay Buenavista Canahay (godwino) Centrala [PERSON_NAME] Lambontong [PERSON…" at bounding box center [879, 469] width 100 height 48
select select "63_99556137427"
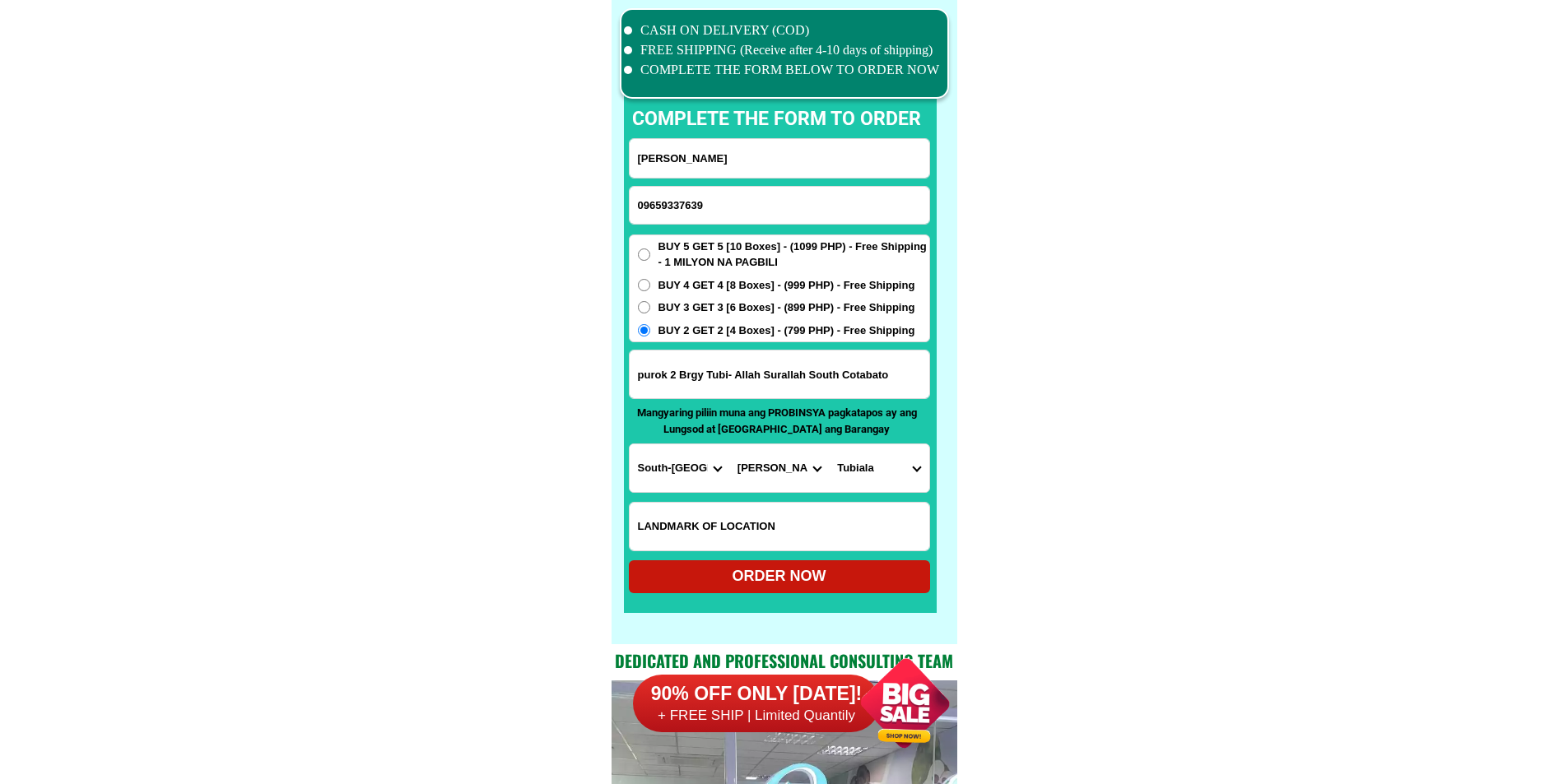
click at [909, 475] on select "Barangay Buenavista Canahay (godwino) Centrala [PERSON_NAME] Lambontong [PERSON…" at bounding box center [879, 469] width 100 height 48
drag, startPoint x: 1076, startPoint y: 430, endPoint x: 1073, endPoint y: 441, distance: 11.4
click at [877, 593] on div "ORDER NOW" at bounding box center [780, 577] width 302 height 33
type input "09659337639"
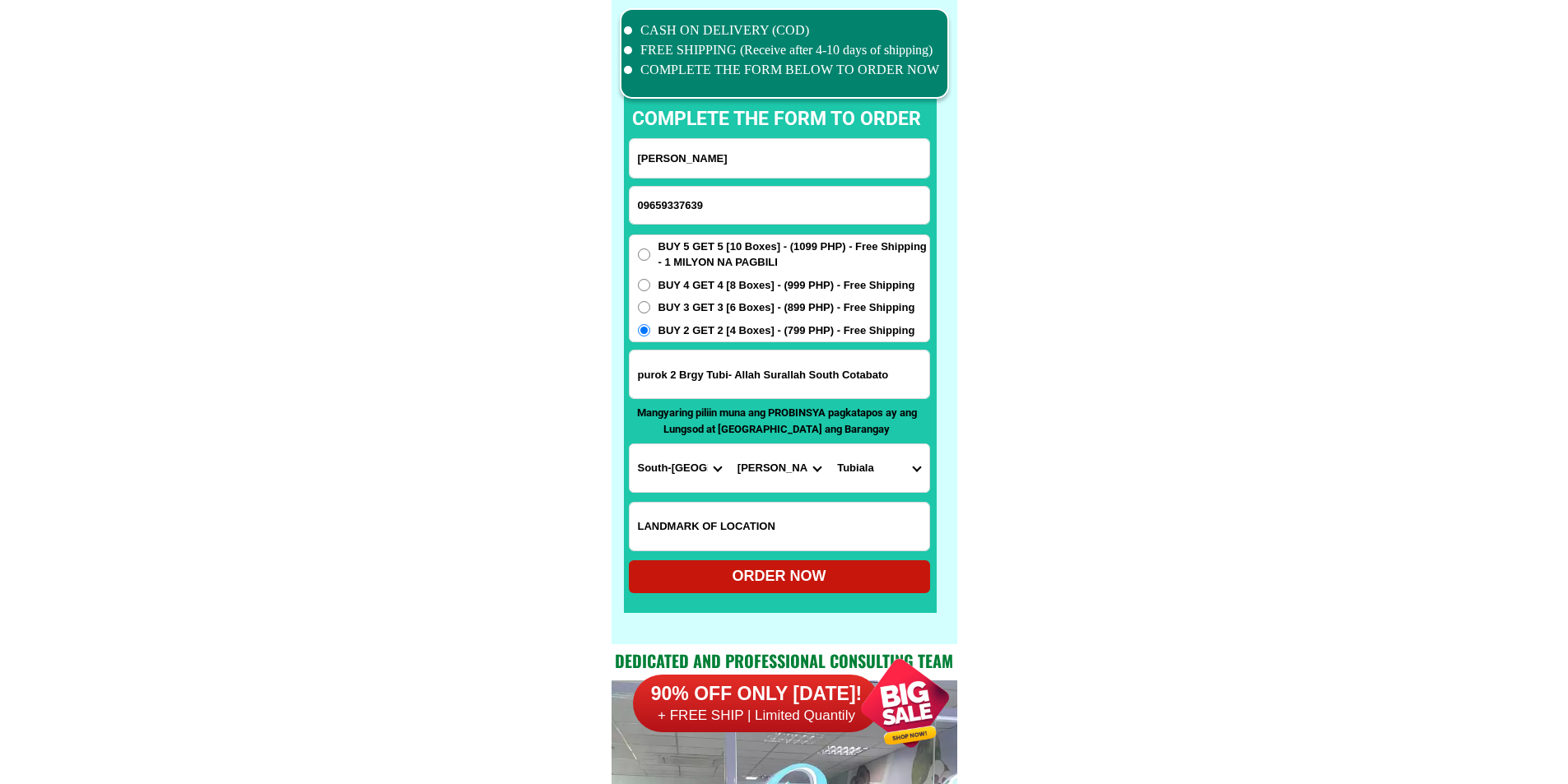
type input "purok 2 Brgy Tubi- Allah Surallah South Cotabato"
radio input "true"
click at [789, 213] on input "Input phone_number" at bounding box center [780, 205] width 300 height 37
paste input "09629912485"
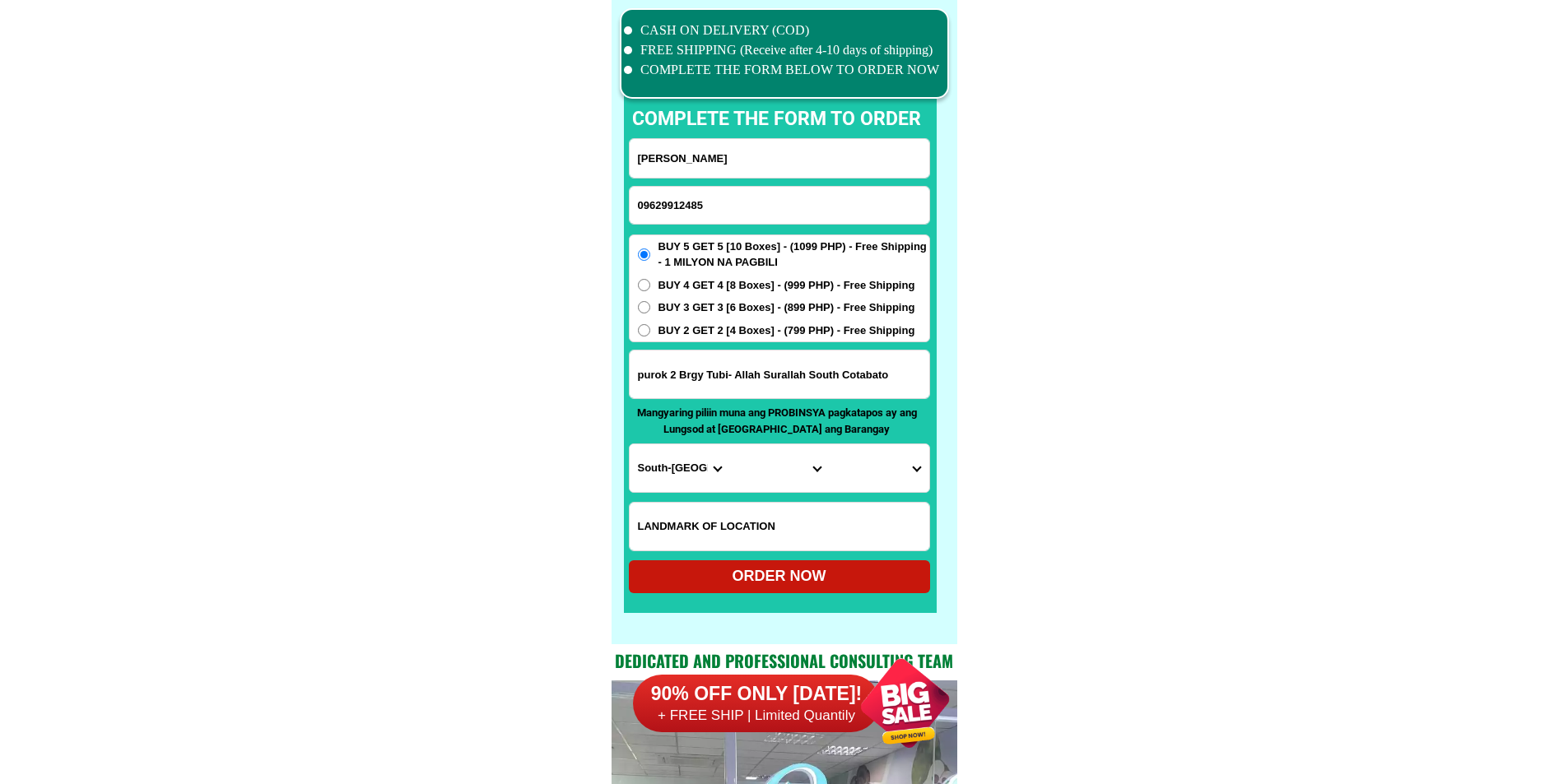
type input "09629912485"
click at [708, 161] on input "Input full_name" at bounding box center [780, 158] width 300 height 39
paste input "[PERSON_NAME]. Nierva"
type input "[PERSON_NAME]. Nierva"
click at [791, 358] on input "Input address" at bounding box center [780, 374] width 300 height 48
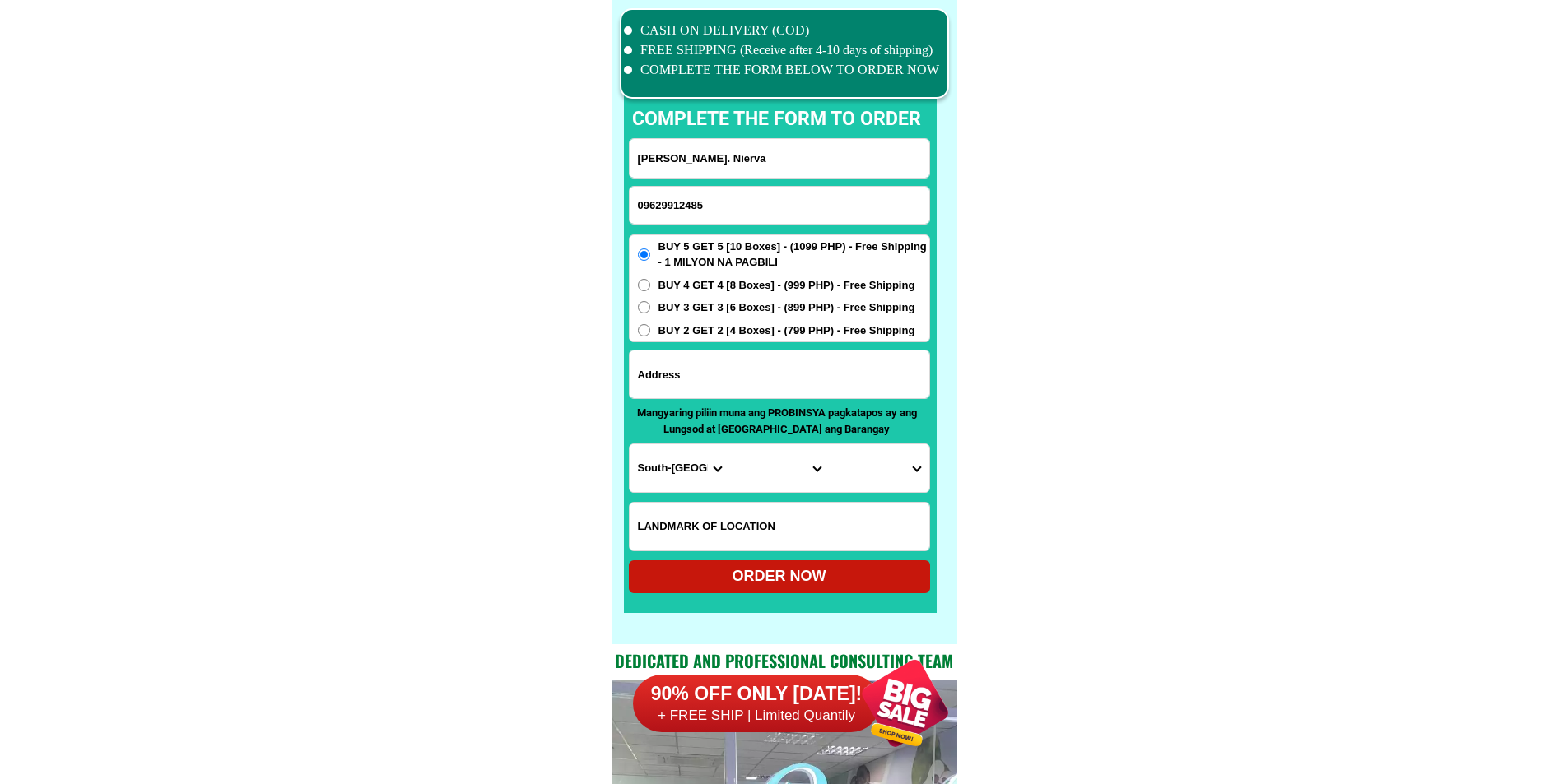
paste input "47 blk 3. Brgy. Àdditonhill msndàloyong."
type input "47 blk 3. Brgy. Àdditonhill msndàloyong."
click at [809, 536] on input "Input LANDMARKOFLOCATION" at bounding box center [780, 527] width 300 height 48
paste input "Sa limang. Brgy. Hill hollbrgy. [GEOGRAPHIC_DATA]. [GEOGRAPHIC_DATA]"
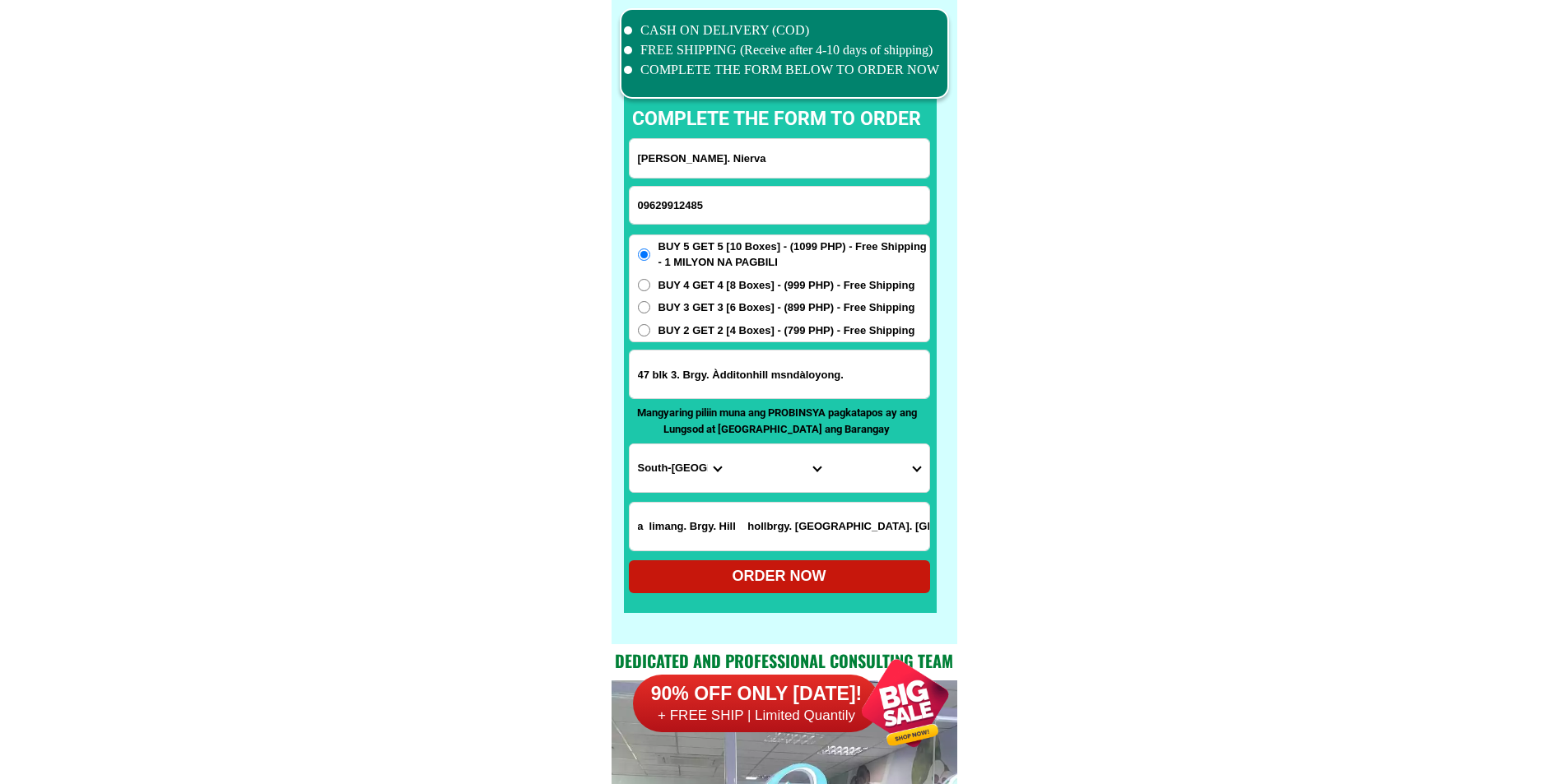
type input "Sa limang. Brgy. Hill hollbrgy. [GEOGRAPHIC_DATA]. [GEOGRAPHIC_DATA]"
click at [731, 374] on input "47 blk 3. Brgy. Àdditonhill msndàloyong." at bounding box center [780, 374] width 300 height 48
drag, startPoint x: 781, startPoint y: 544, endPoint x: 1041, endPoint y: 531, distance: 260.3
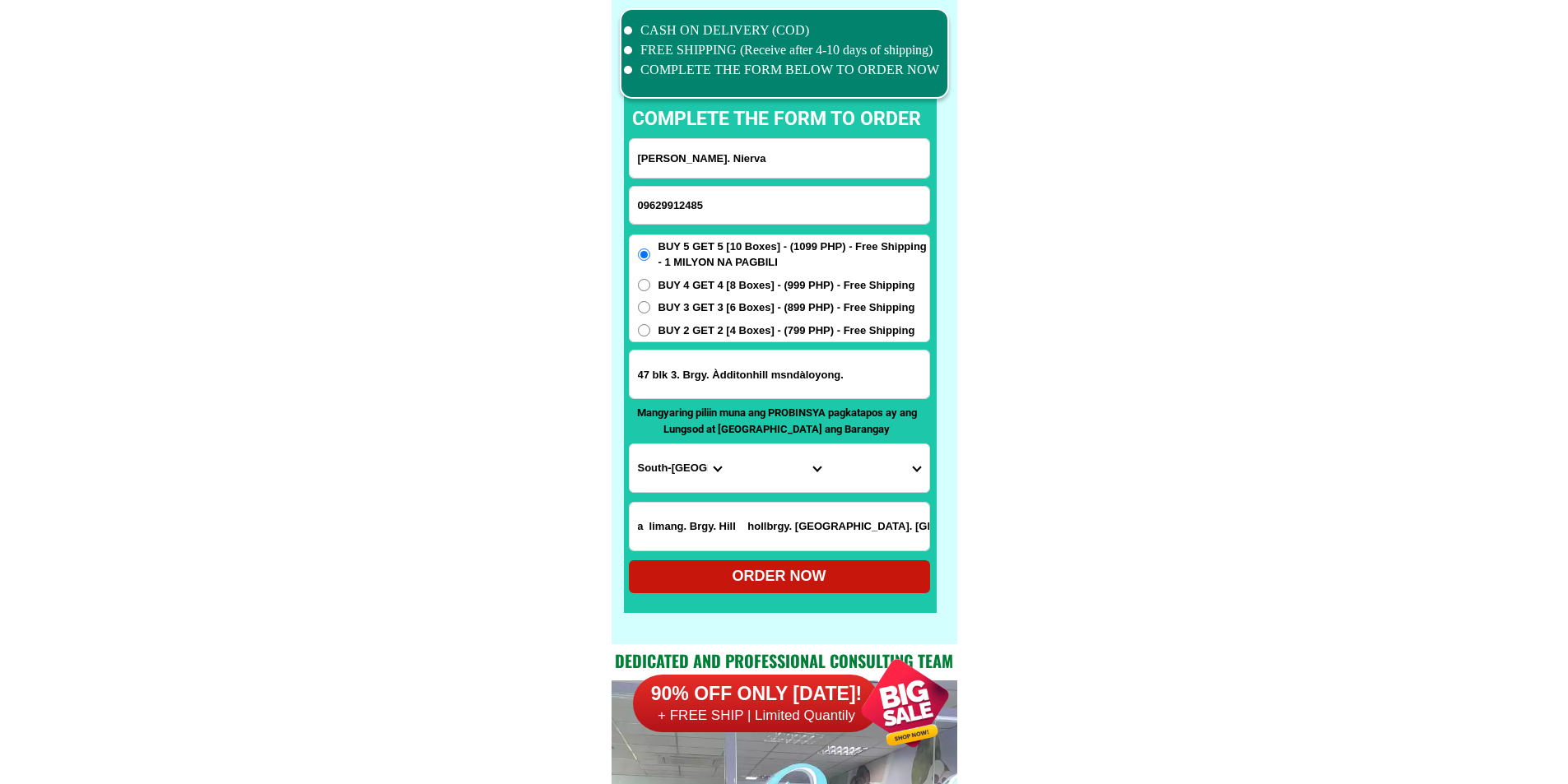
click at [835, 386] on input "47 blk 3. Brgy. Àdditonhill msndàloyong." at bounding box center [780, 374] width 300 height 48
click at [826, 531] on input "Sa limang. Brgy. Hill hollbrgy. [GEOGRAPHIC_DATA]. [GEOGRAPHIC_DATA]" at bounding box center [780, 527] width 300 height 48
click at [693, 472] on select "Province [GEOGRAPHIC_DATA] [GEOGRAPHIC_DATA][PERSON_NAME][GEOGRAPHIC_DATA][GEOG…" at bounding box center [680, 469] width 100 height 48
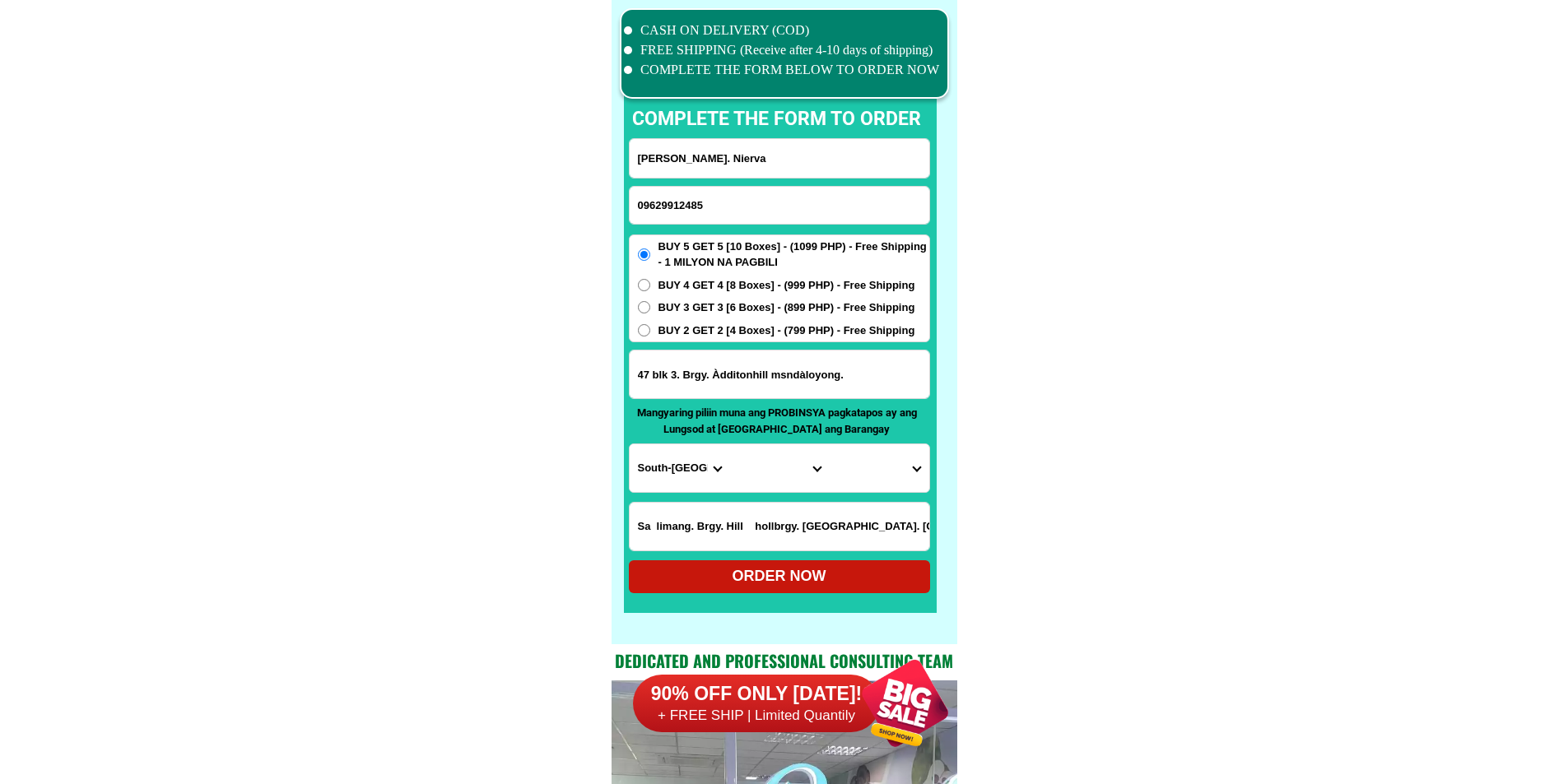
click at [693, 472] on select "Province [GEOGRAPHIC_DATA] [GEOGRAPHIC_DATA][PERSON_NAME][GEOGRAPHIC_DATA][GEOG…" at bounding box center [680, 469] width 100 height 48
click at [656, 472] on select "Province [GEOGRAPHIC_DATA] [GEOGRAPHIC_DATA][PERSON_NAME][GEOGRAPHIC_DATA][GEOG…" at bounding box center [680, 469] width 100 height 48
select select "63_219"
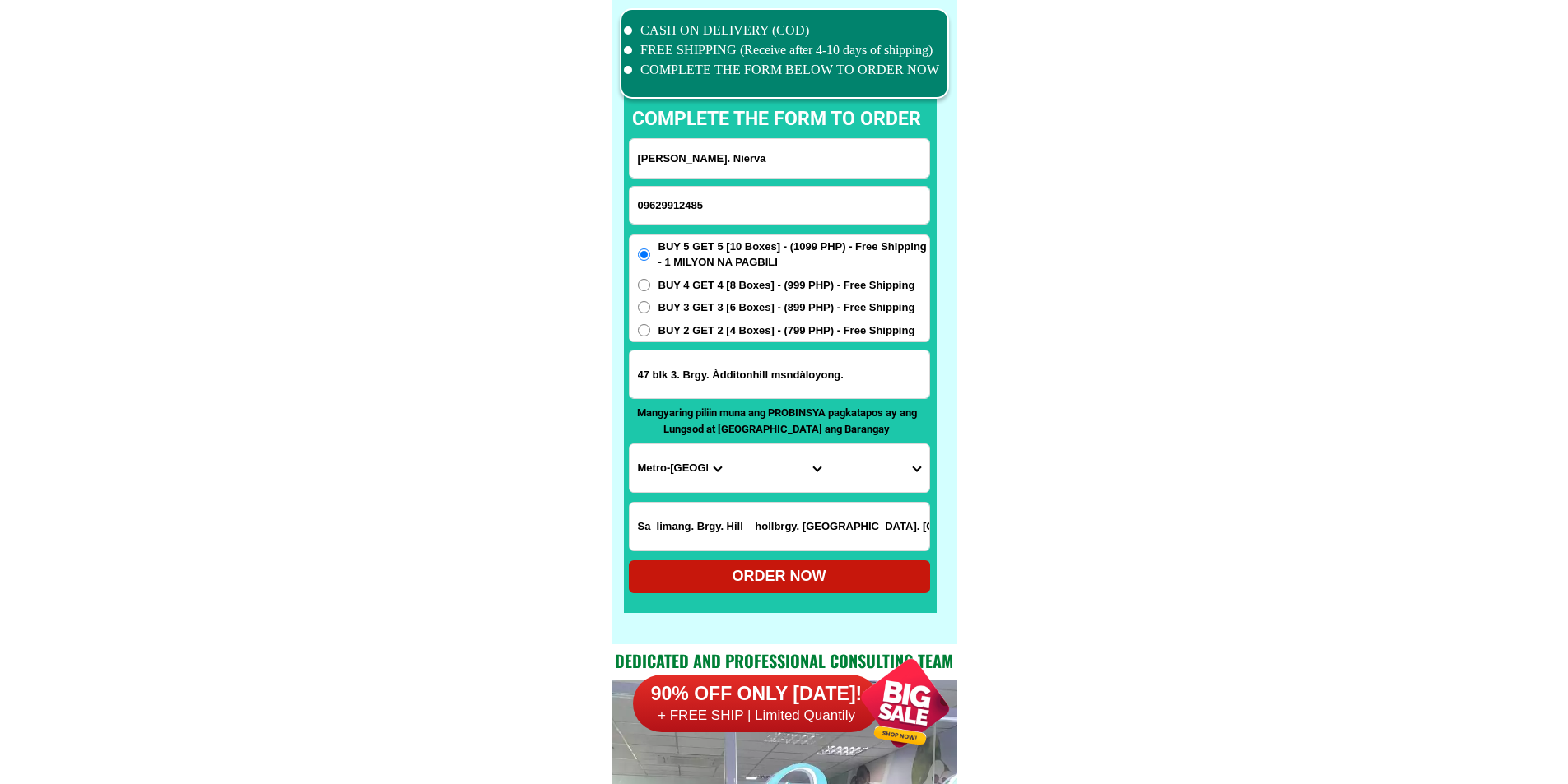
click at [737, 479] on select "City" at bounding box center [780, 469] width 100 height 48
select select "63_2197698"
click at [892, 472] on select "Barangay Addition hills [GEOGRAPHIC_DATA] [GEOGRAPHIC_DATA] [GEOGRAPHIC_DATA] […" at bounding box center [879, 469] width 100 height 48
select select "63_21976981123"
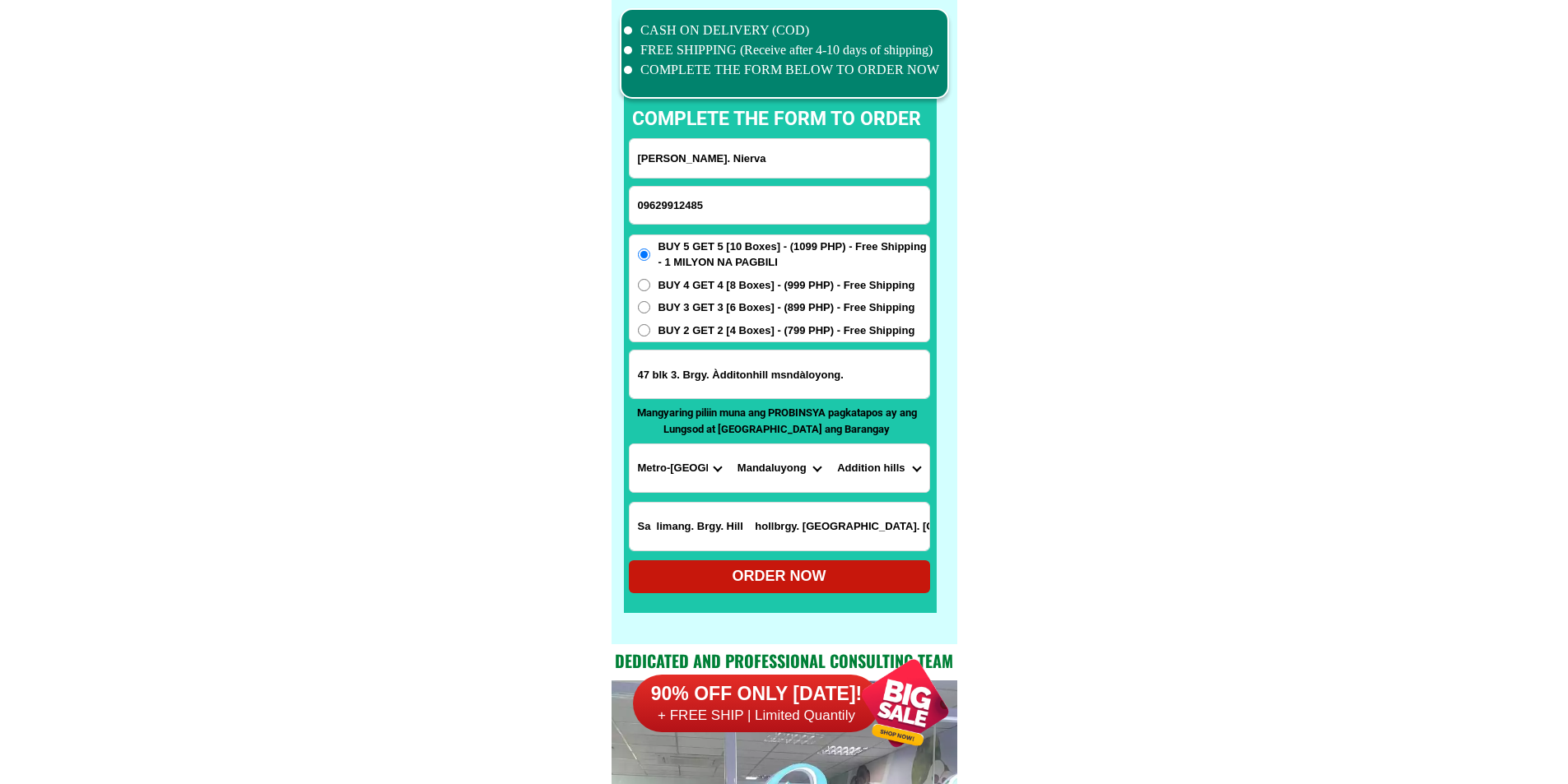
click at [890, 577] on div "ORDER NOW" at bounding box center [780, 576] width 302 height 22
type input "47 blk 3. Brgy. Àdditonhill msndàloyong."
radio input "true"
click at [709, 197] on input "Input phone_number" at bounding box center [780, 205] width 300 height 37
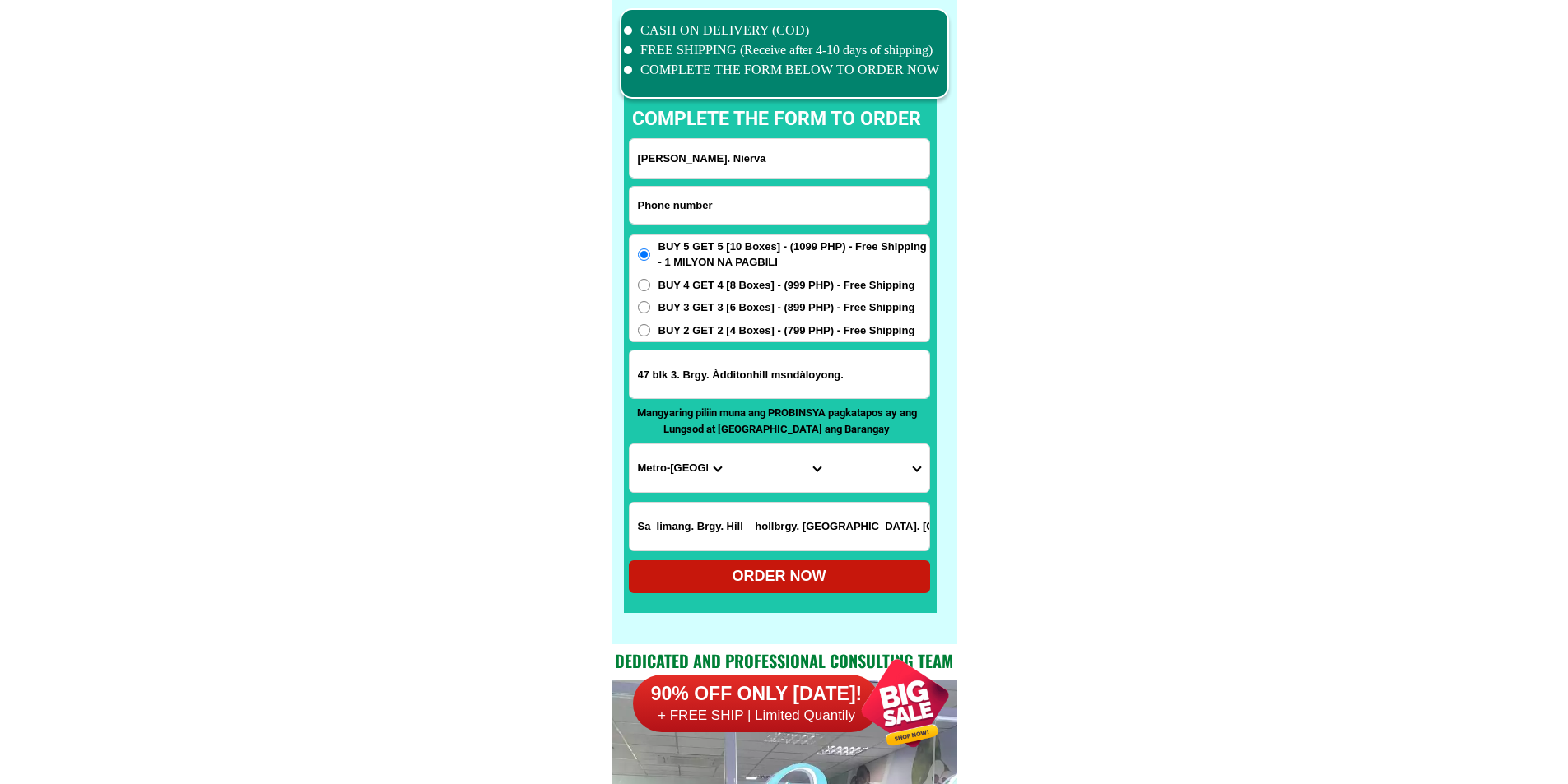
paste input "09678270600"
type input "09678270600"
click at [764, 156] on input "[PERSON_NAME]. Nierva" at bounding box center [780, 158] width 300 height 39
paste input "[PERSON_NAME]"
type input "[PERSON_NAME]"
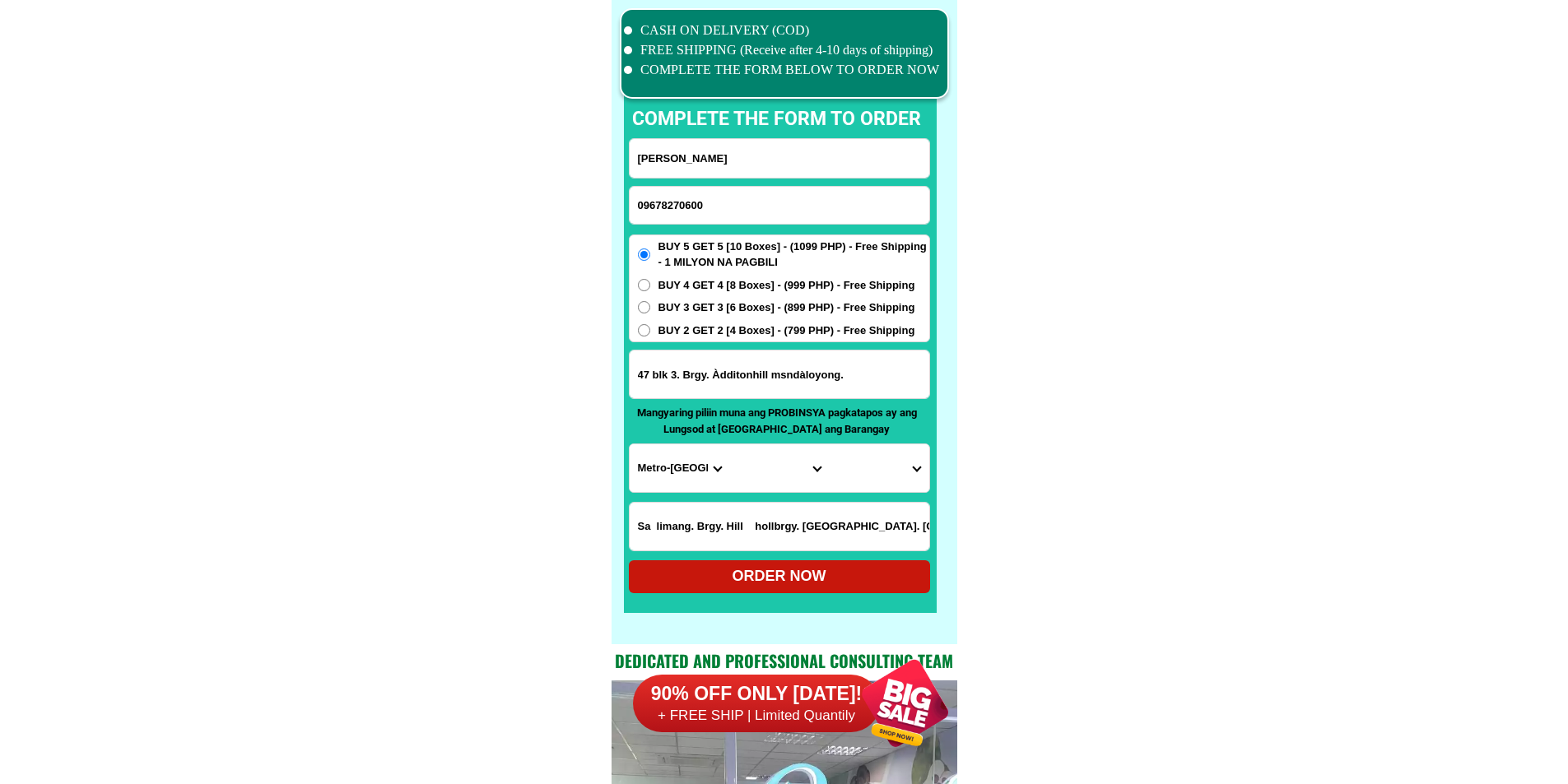
click at [744, 374] on input "47 blk 3. Brgy. Àdditonhill msndàloyong." at bounding box center [780, 374] width 300 height 48
paste input "porok waling2 poblasyon8 midsayap [GEOGRAPHIC_DATA] atbang sa kemart seller Rat…"
type input "porok waling2 poblasyon8 midsayap [GEOGRAPHIC_DATA] atbang sa kemart seller Rat…"
drag, startPoint x: 1122, startPoint y: 383, endPoint x: 1000, endPoint y: 433, distance: 131.8
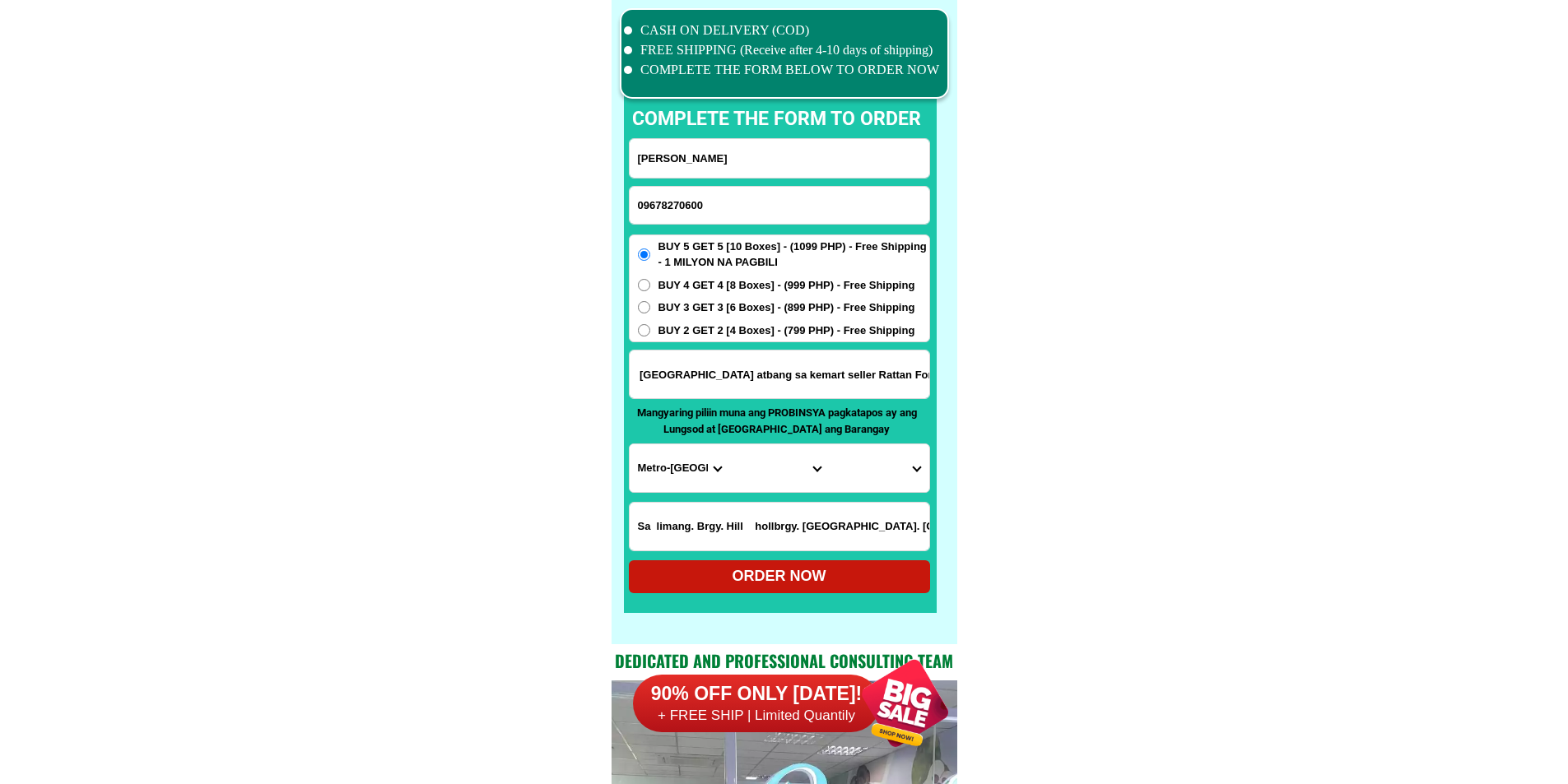
click at [694, 463] on select "Province [GEOGRAPHIC_DATA] [GEOGRAPHIC_DATA][PERSON_NAME][GEOGRAPHIC_DATA][GEOG…" at bounding box center [680, 469] width 100 height 48
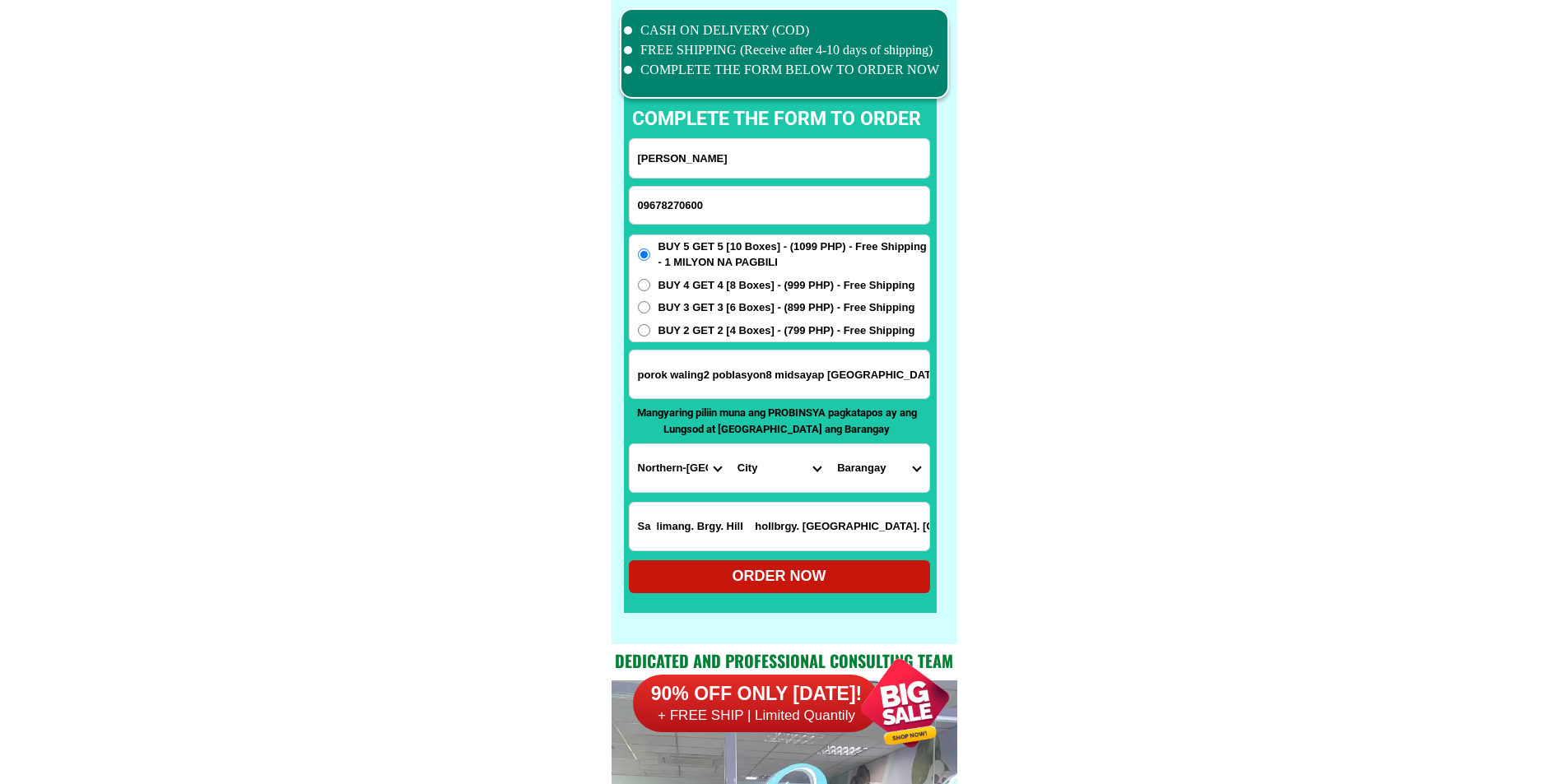
click at [661, 468] on select "Province [GEOGRAPHIC_DATA] [GEOGRAPHIC_DATA][PERSON_NAME][GEOGRAPHIC_DATA][GEOG…" at bounding box center [680, 469] width 100 height 48
select select "63_170"
click at [630, 445] on select "Province [GEOGRAPHIC_DATA] [GEOGRAPHIC_DATA][PERSON_NAME][GEOGRAPHIC_DATA][GEOG…" at bounding box center [680, 469] width 100 height 48
click at [797, 467] on select "City Alamada Aleosan [PERSON_NAME][GEOGRAPHIC_DATA]-city [GEOGRAPHIC_DATA][PERS…" at bounding box center [780, 469] width 100 height 48
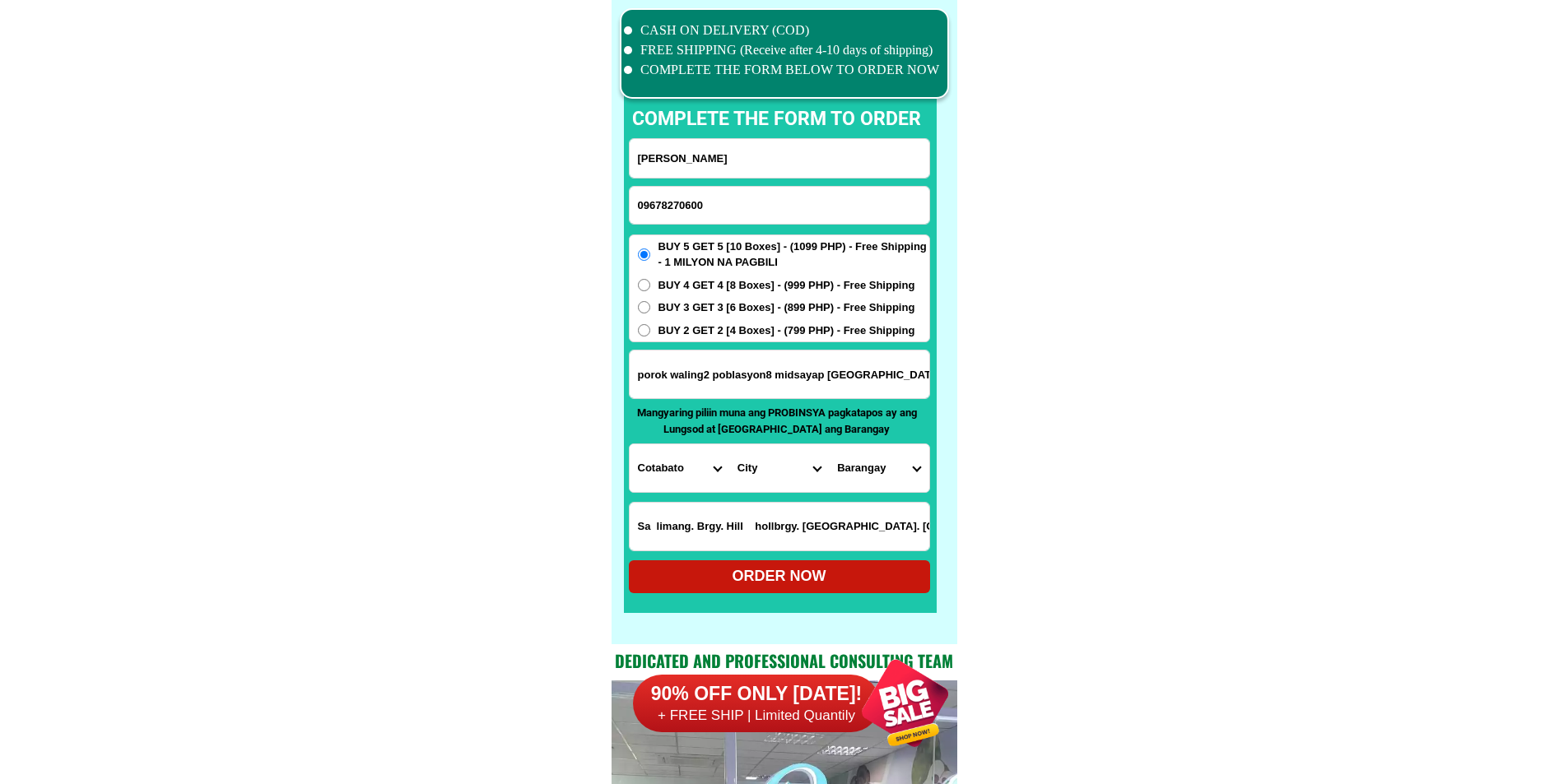
select select "63_1707814"
click at [864, 470] on select "Barangay Agriculture [GEOGRAPHIC_DATA] [US_STATE] [GEOGRAPHIC_DATA] [GEOGRAPHIC…" at bounding box center [879, 469] width 100 height 48
click at [909, 468] on select "Barangay Agriculture [GEOGRAPHIC_DATA] [US_STATE] [GEOGRAPHIC_DATA] [GEOGRAPHIC…" at bounding box center [879, 469] width 100 height 48
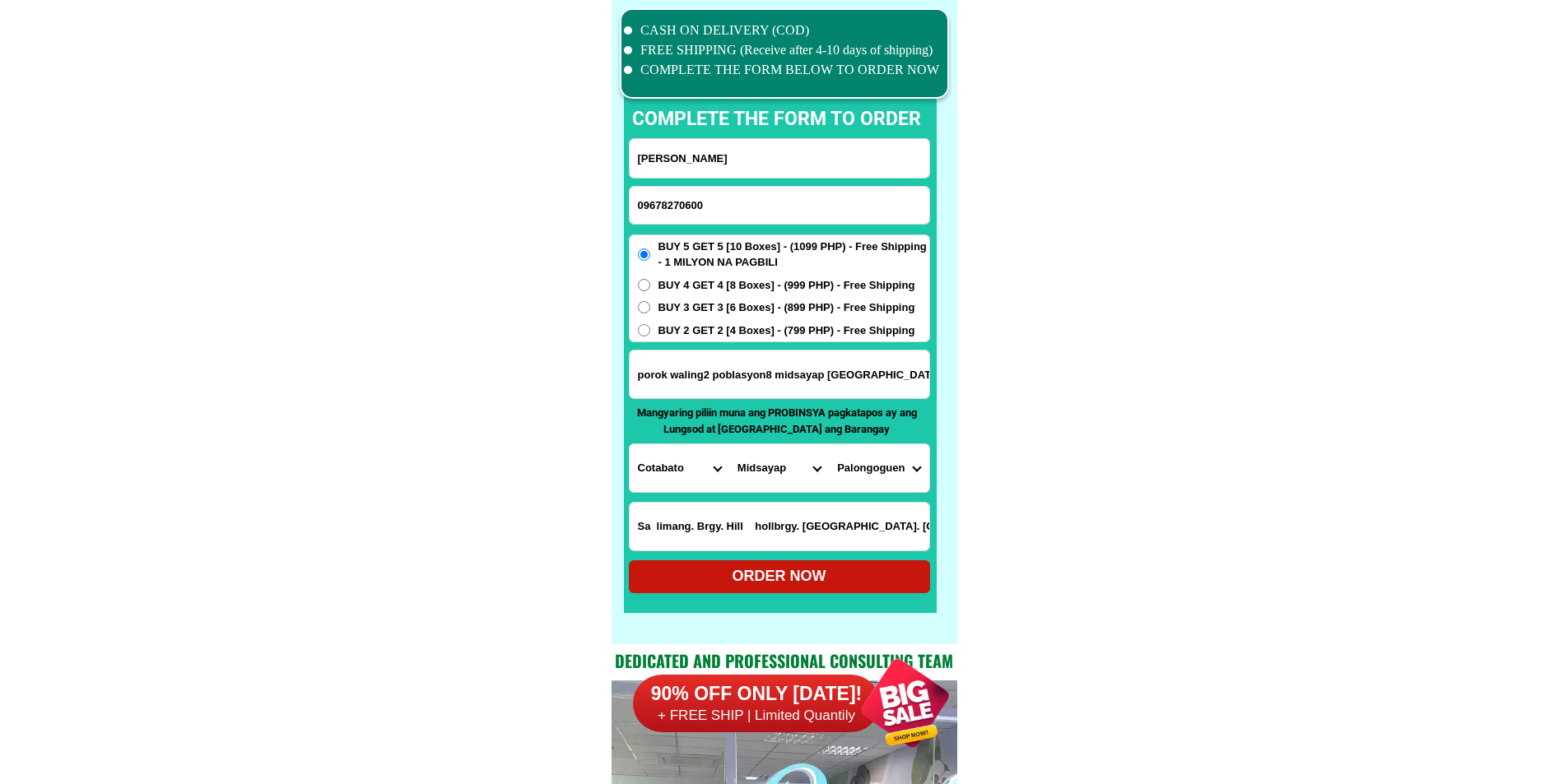
select select "63_17078141220"
click at [829, 445] on select "Barangay Agriculture [GEOGRAPHIC_DATA] [US_STATE] [GEOGRAPHIC_DATA] [GEOGRAPHIC…" at bounding box center [879, 469] width 100 height 48
click at [789, 589] on div "ORDER NOW" at bounding box center [780, 577] width 302 height 33
type input "porok waling2 poblasyon8 midsayap [GEOGRAPHIC_DATA] atbang sa kemart seller Rat…"
radio input "true"
